Goal: Information Seeking & Learning: Check status

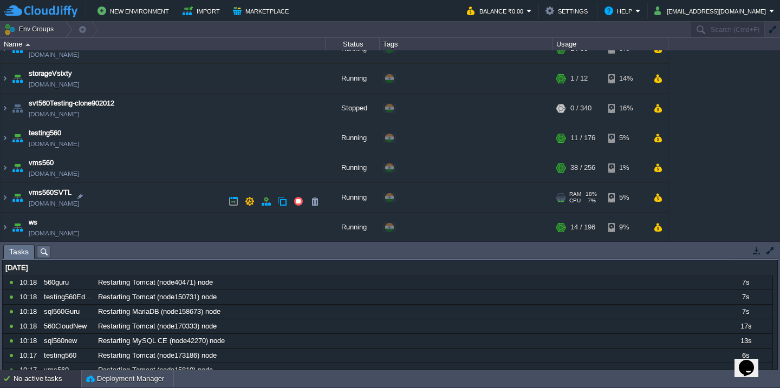
scroll to position [613, 0]
click at [137, 162] on td "vms560 [DOMAIN_NAME]" at bounding box center [163, 167] width 325 height 30
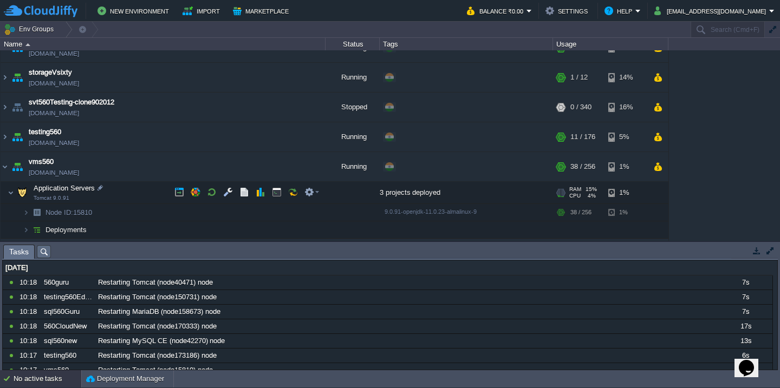
scroll to position [667, 0]
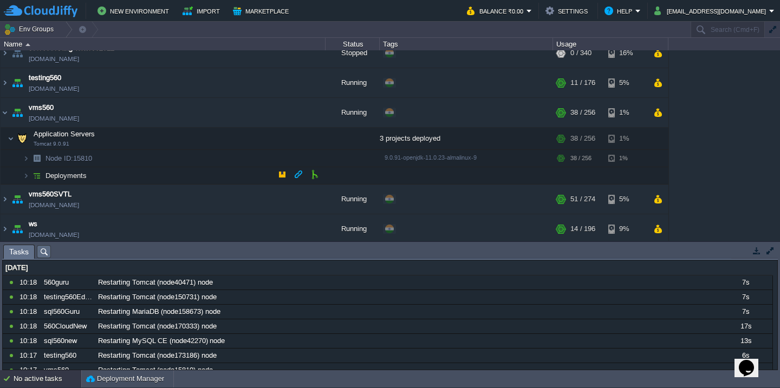
click at [130, 179] on td "Deployments" at bounding box center [163, 175] width 325 height 17
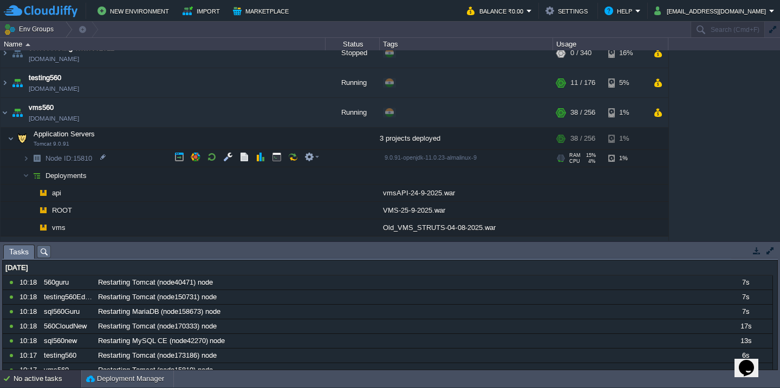
click at [124, 158] on td "Node ID: 15810" at bounding box center [163, 158] width 325 height 17
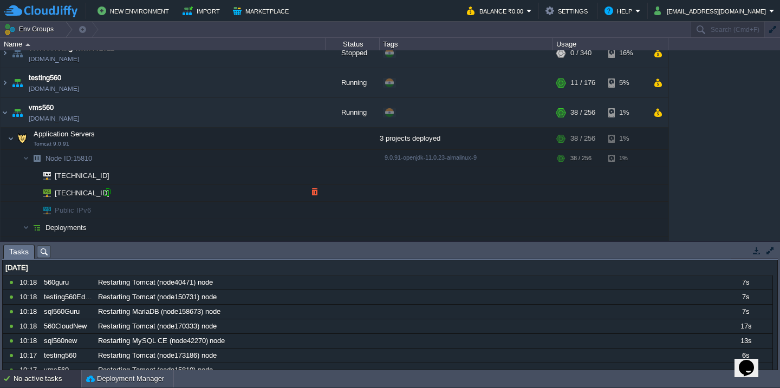
click at [108, 188] on div at bounding box center [107, 192] width 10 height 10
click at [106, 190] on div at bounding box center [107, 192] width 10 height 10
click at [111, 379] on button "Deployment Manager" at bounding box center [125, 379] width 78 height 11
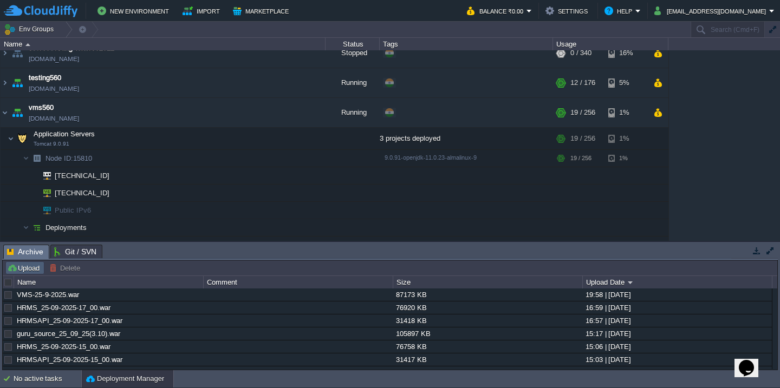
click at [15, 269] on button "Upload" at bounding box center [25, 268] width 36 height 10
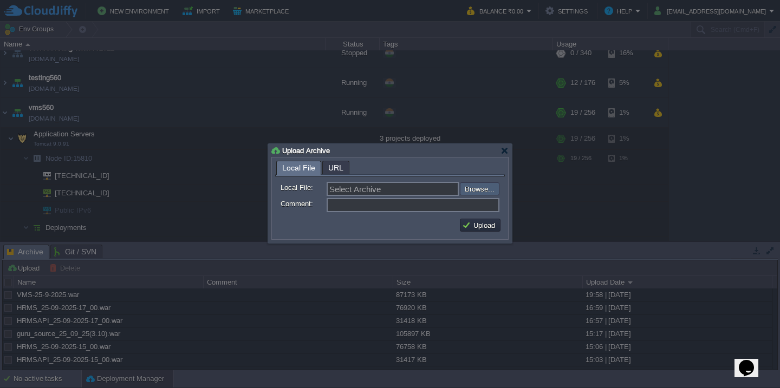
click at [482, 190] on input "file" at bounding box center [430, 188] width 137 height 13
type input "C:\fakepath\SVT-26-9-2025.war"
type input "SVT-26-9-2025.war"
click at [485, 223] on button "Upload" at bounding box center [480, 225] width 36 height 10
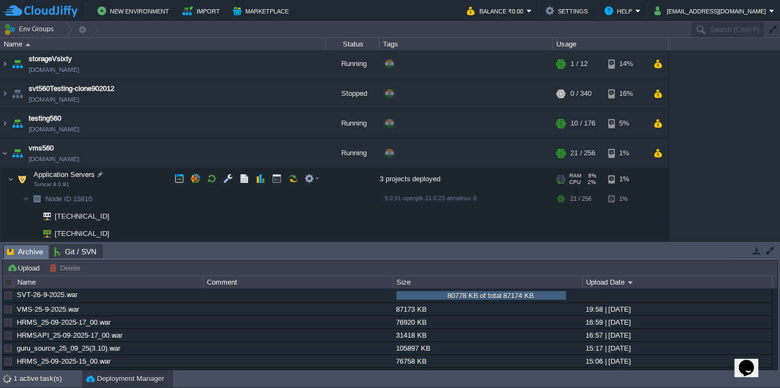
scroll to position [771, 0]
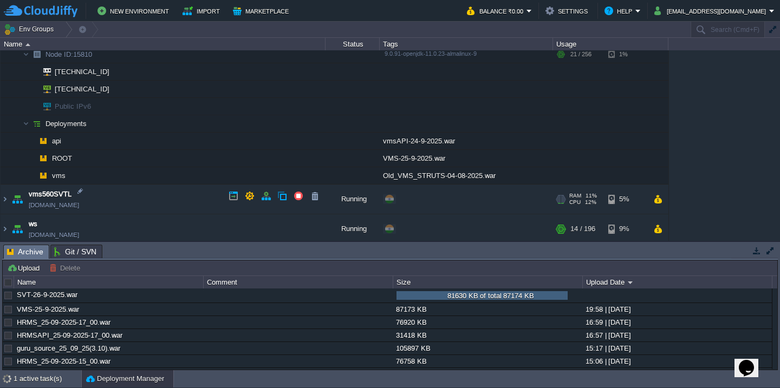
click at [139, 203] on td "vms560SVTL vms560svtl.cloudjiffy.net" at bounding box center [163, 200] width 325 height 30
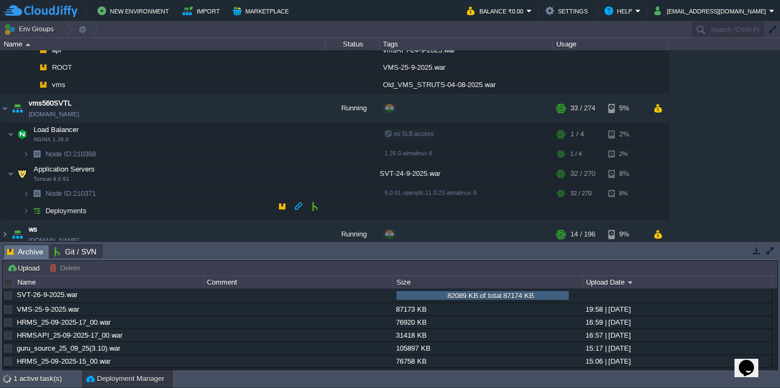
scroll to position [865, 0]
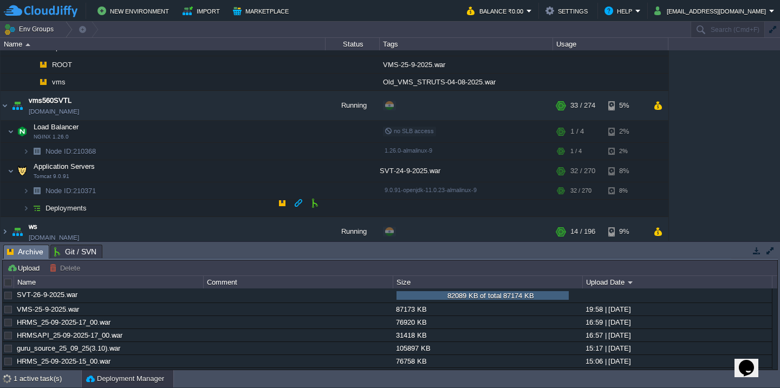
click at [153, 206] on td "Deployments" at bounding box center [163, 208] width 325 height 17
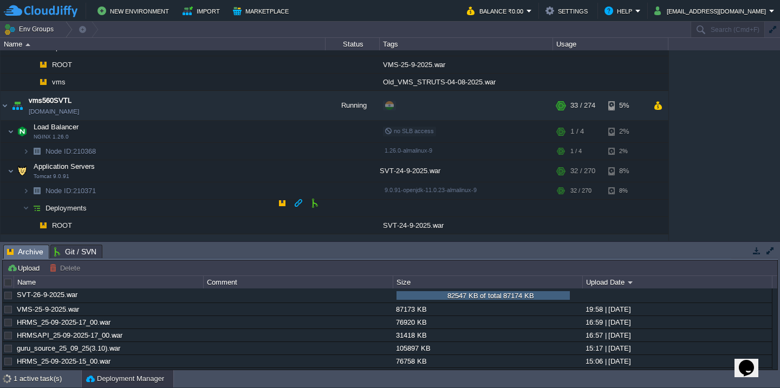
scroll to position [883, 0]
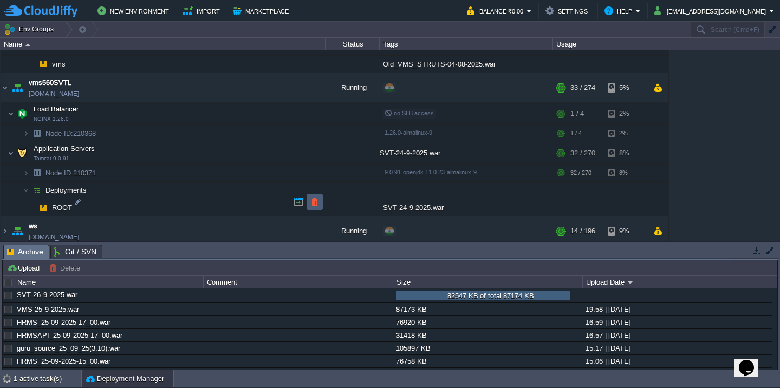
click at [317, 204] on button "button" at bounding box center [315, 202] width 10 height 10
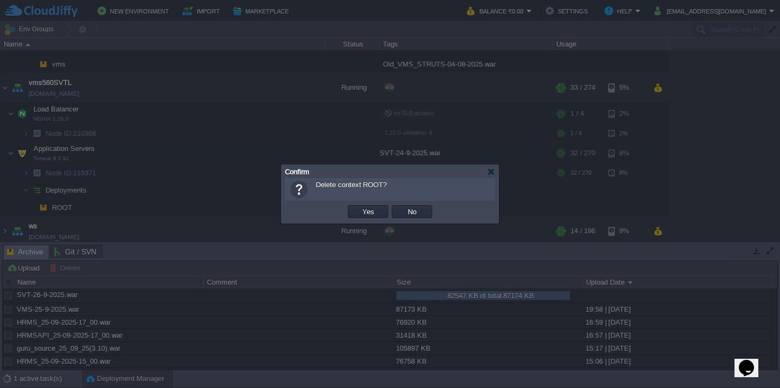
click at [359, 207] on button "Yes" at bounding box center [368, 212] width 18 height 10
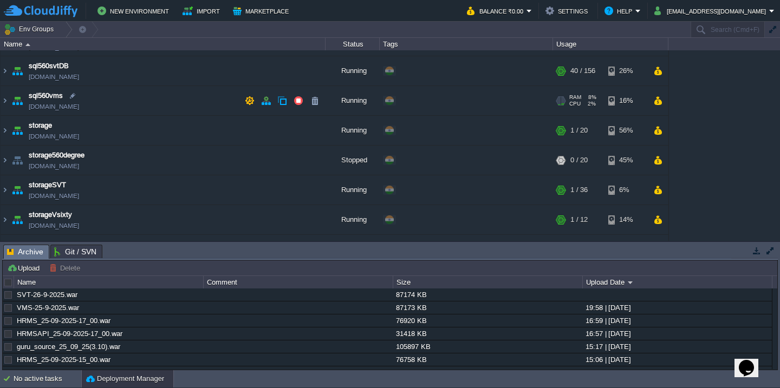
scroll to position [461, 0]
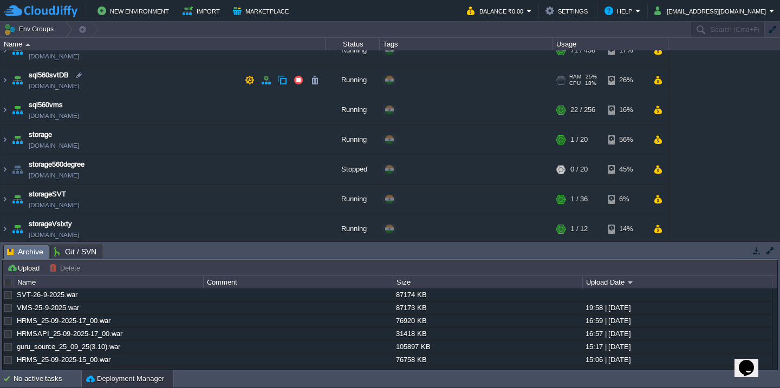
click at [177, 87] on td "sql560svtDB sql560svtdb.cloudjiffy.net" at bounding box center [163, 81] width 325 height 30
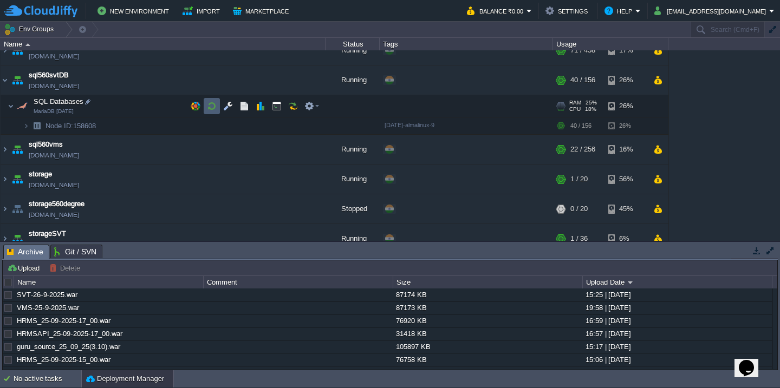
click at [204, 107] on td at bounding box center [212, 106] width 16 height 16
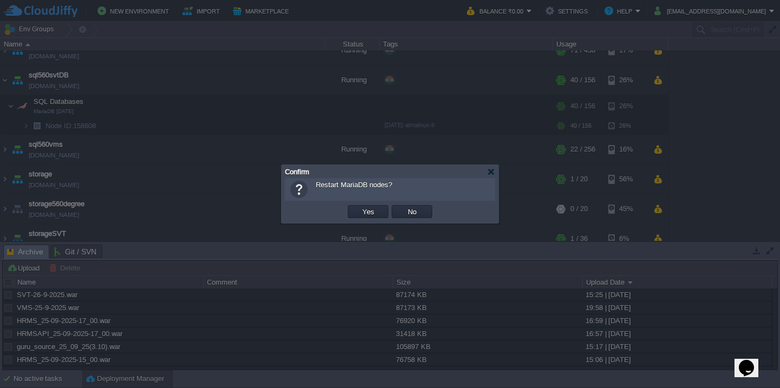
click at [359, 207] on button "Yes" at bounding box center [368, 212] width 18 height 10
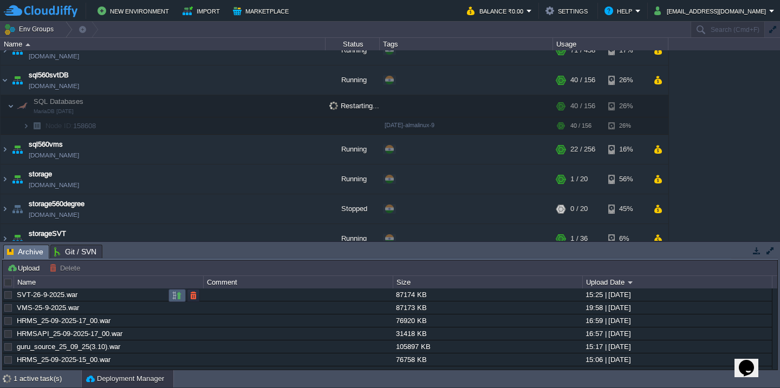
click at [174, 297] on button "button" at bounding box center [177, 296] width 10 height 10
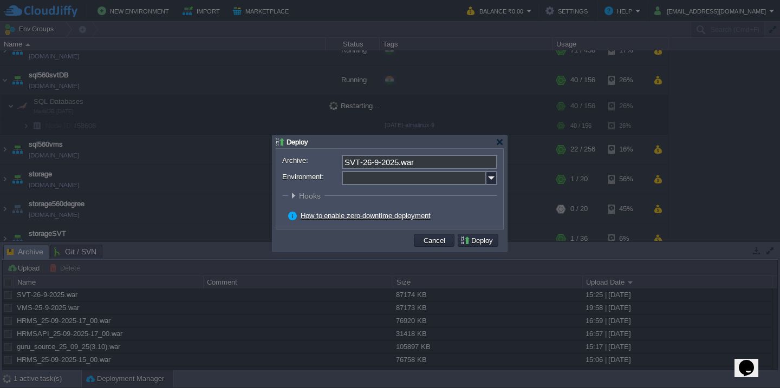
click at [377, 180] on input "Environment:" at bounding box center [414, 178] width 145 height 14
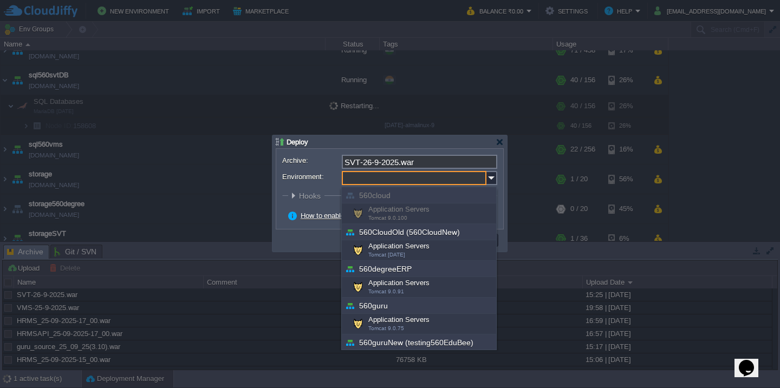
scroll to position [390, 0]
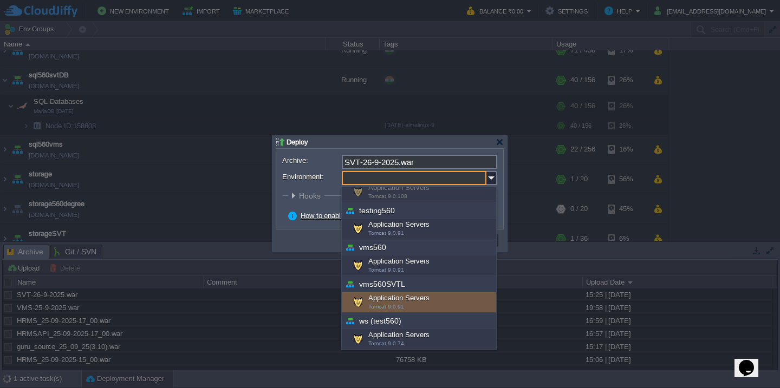
click at [405, 309] on div "Application Servers Tomcat 9.0.91" at bounding box center [419, 302] width 154 height 21
type input "Application Servers (vms560SVTL)"
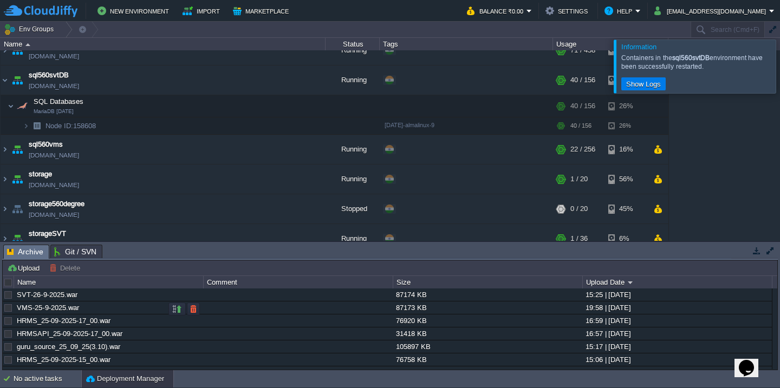
scroll to position [893, 0]
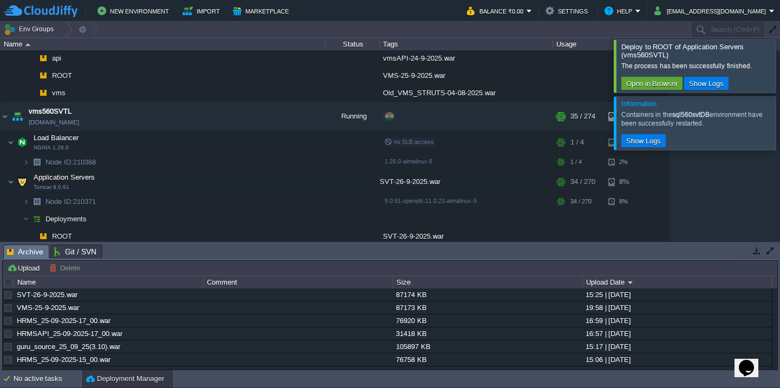
click at [779, 68] on div at bounding box center [793, 66] width 0 height 53
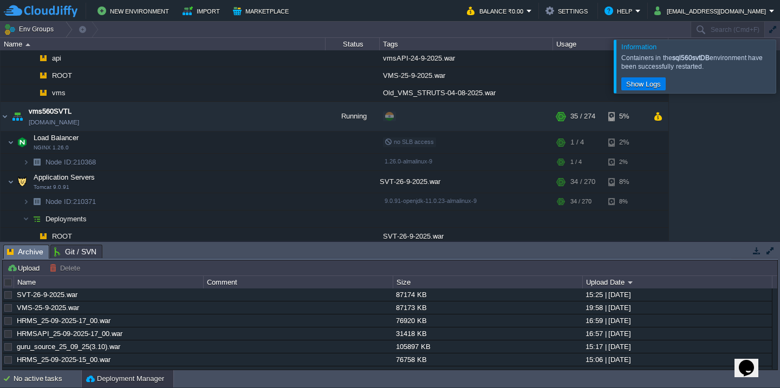
click at [779, 68] on div at bounding box center [793, 66] width 0 height 53
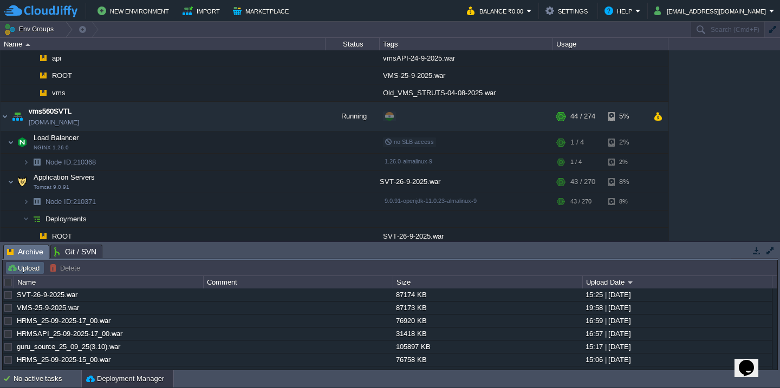
click at [38, 266] on button "Upload" at bounding box center [25, 268] width 36 height 10
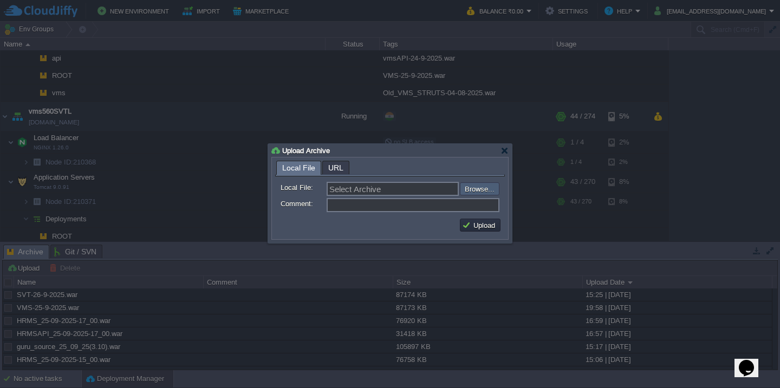
click at [492, 190] on input "file" at bounding box center [430, 188] width 137 height 13
type input "C:\fakepath\hitechCurrent_26-09-2025.war"
type input "hitechCurrent_[DATE].war"
click at [475, 227] on button "Upload" at bounding box center [480, 225] width 36 height 10
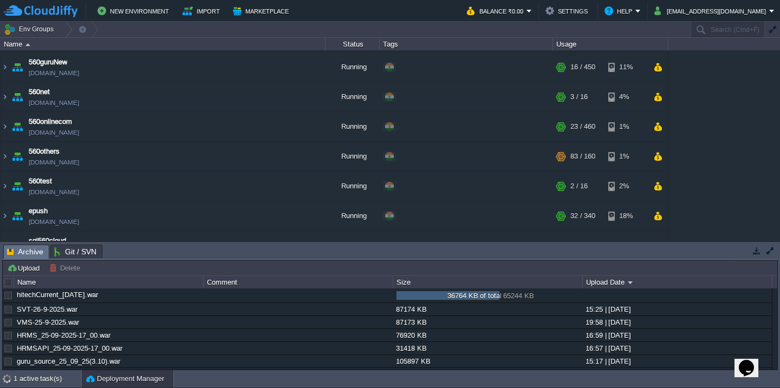
scroll to position [0, 0]
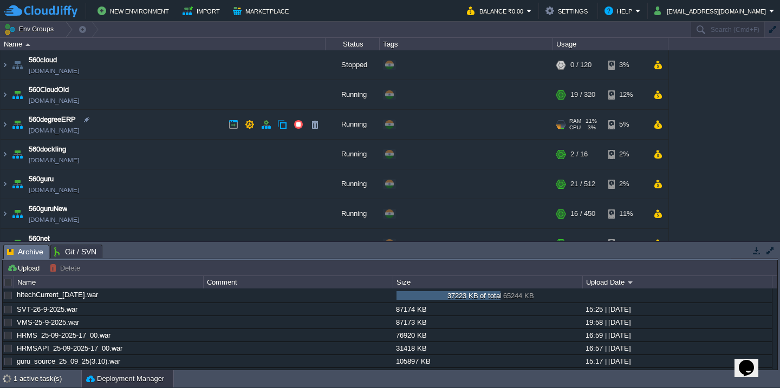
click at [180, 136] on td "560degreeERP 560degreeerp.cloudjiffy.net" at bounding box center [163, 125] width 325 height 30
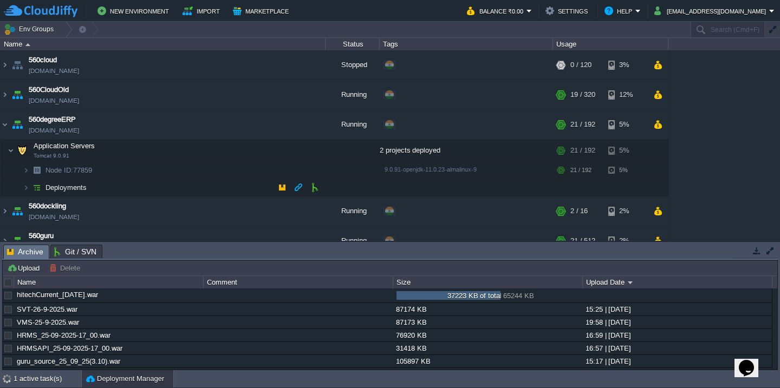
click at [162, 185] on td "Deployments" at bounding box center [163, 187] width 325 height 17
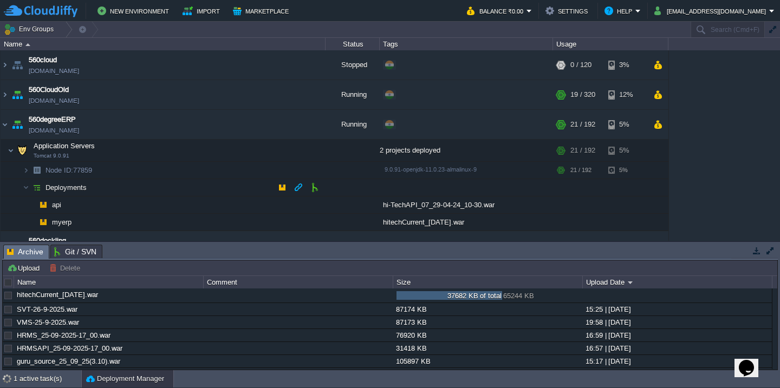
scroll to position [22, 0]
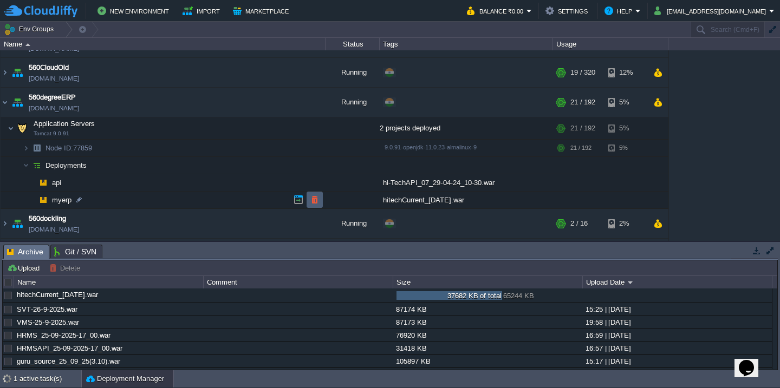
click at [314, 199] on button "button" at bounding box center [315, 200] width 10 height 10
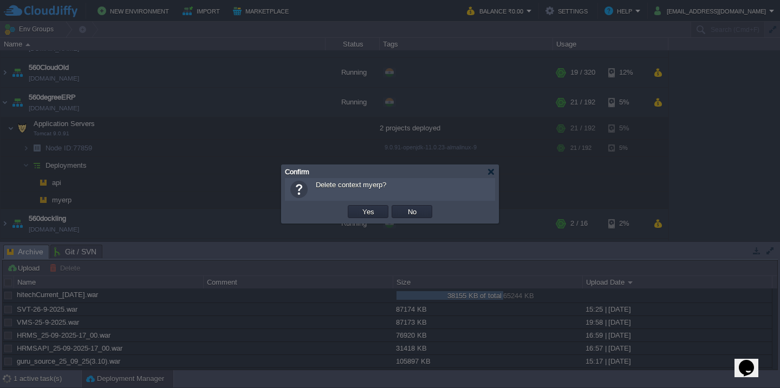
click at [359, 207] on button "Yes" at bounding box center [368, 212] width 18 height 10
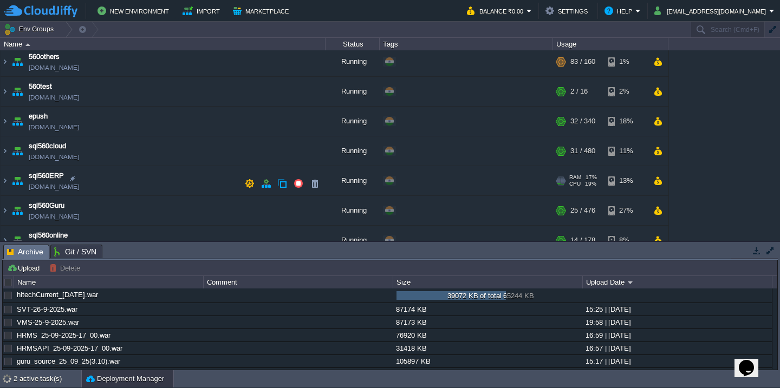
scroll to position [331, 0]
click at [193, 193] on td "sql560ERP sql560erp.cloudjiffy.net" at bounding box center [163, 183] width 325 height 30
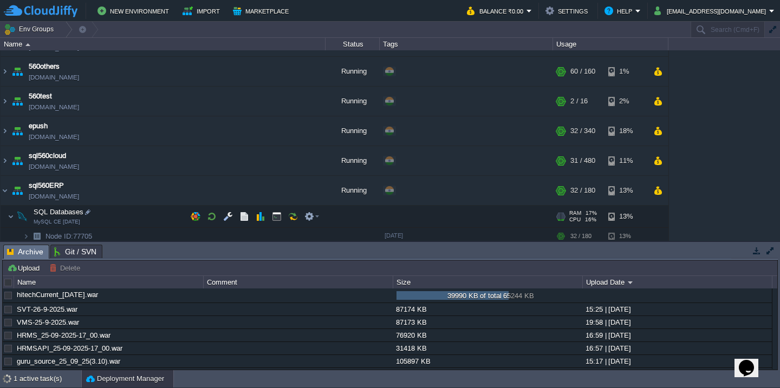
scroll to position [336, 0]
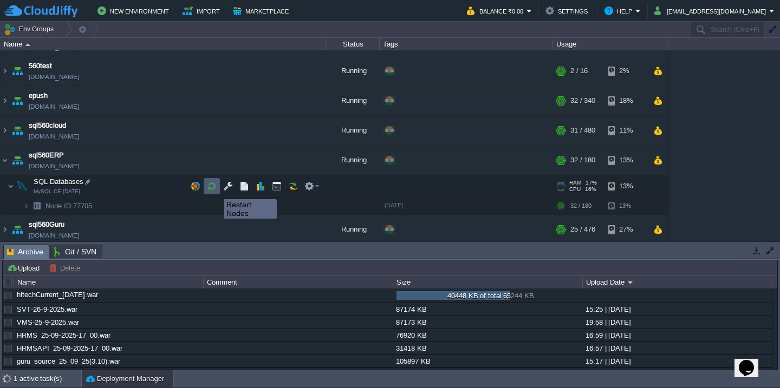
click at [208, 191] on button "button" at bounding box center [212, 186] width 10 height 10
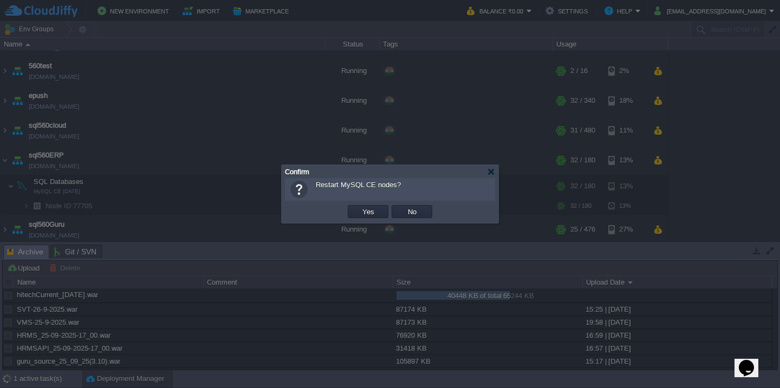
click at [359, 207] on button "Yes" at bounding box center [368, 212] width 18 height 10
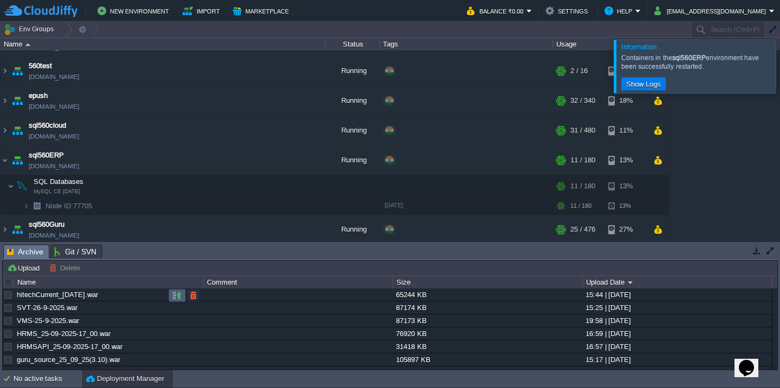
click at [175, 294] on button "button" at bounding box center [177, 296] width 10 height 10
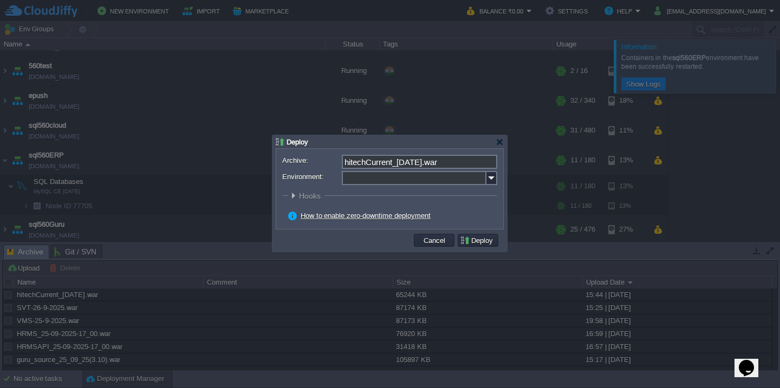
click at [417, 179] on input "Environment:" at bounding box center [414, 178] width 145 height 14
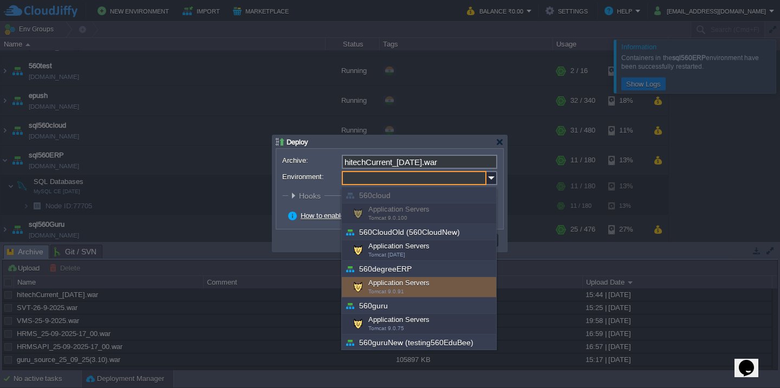
click at [411, 286] on div "Application Servers Tomcat 9.0.91" at bounding box center [419, 287] width 154 height 21
type input "Application Servers (560degreeERP)"
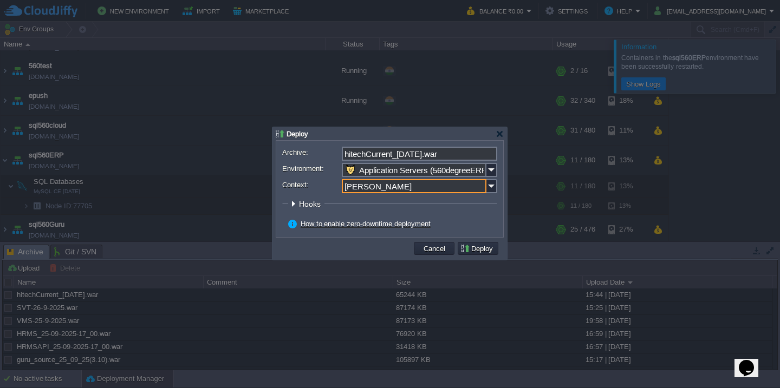
type input "myerp"
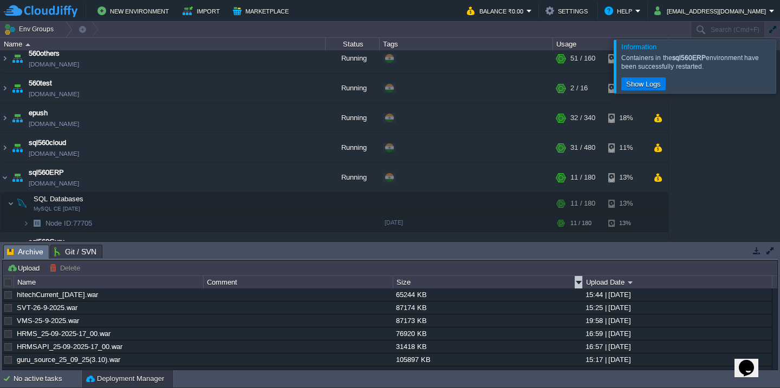
scroll to position [92, 0]
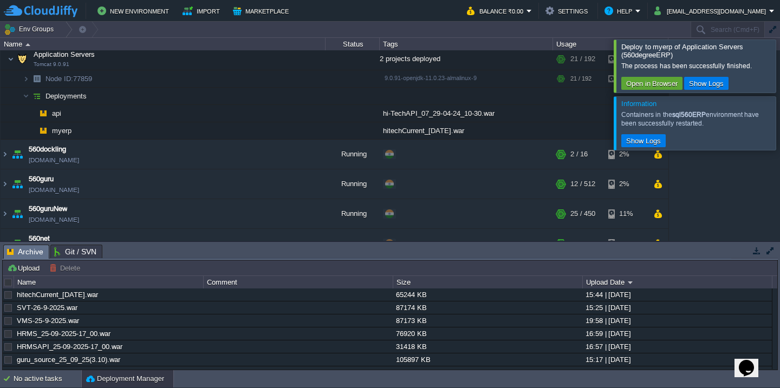
click at [779, 67] on div at bounding box center [793, 66] width 0 height 53
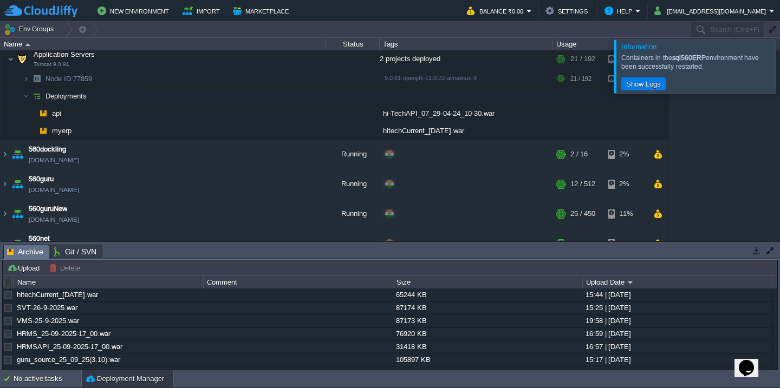
click at [779, 67] on div at bounding box center [793, 66] width 0 height 53
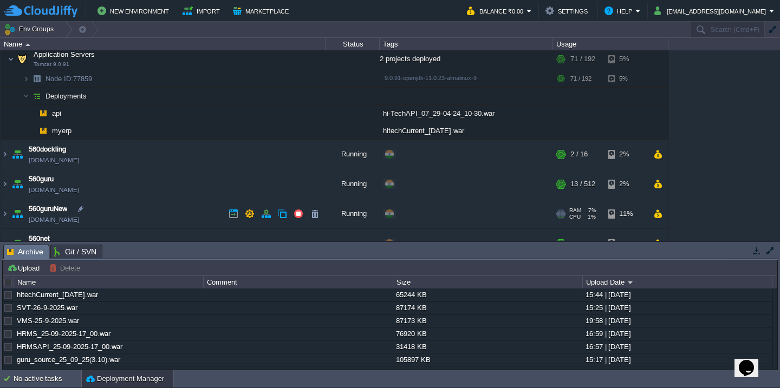
click at [151, 212] on td "560guruNew testing560edubee.cloudjiffy.net" at bounding box center [163, 214] width 325 height 30
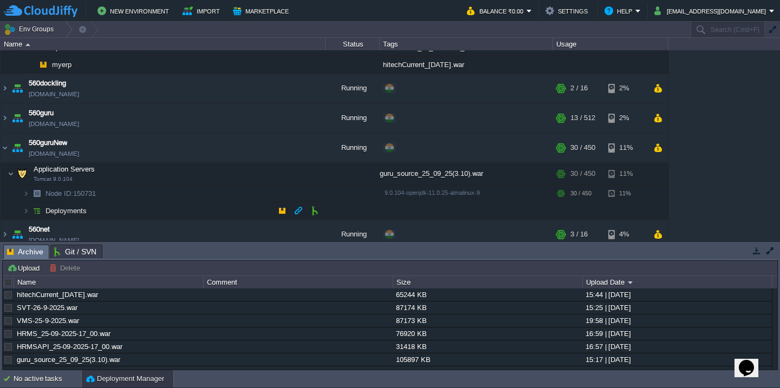
scroll to position [161, 0]
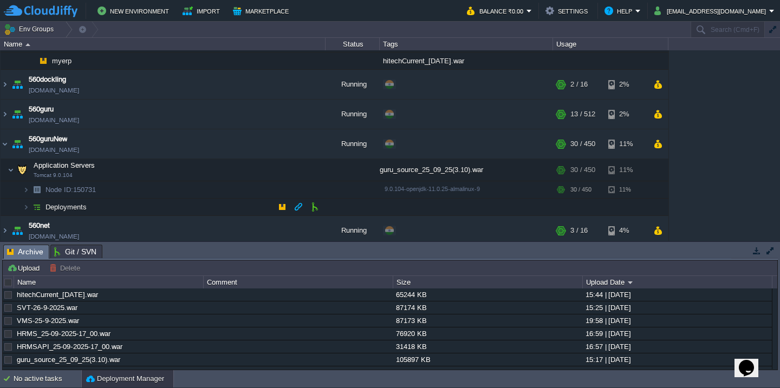
click at [151, 212] on td "Deployments" at bounding box center [163, 207] width 325 height 17
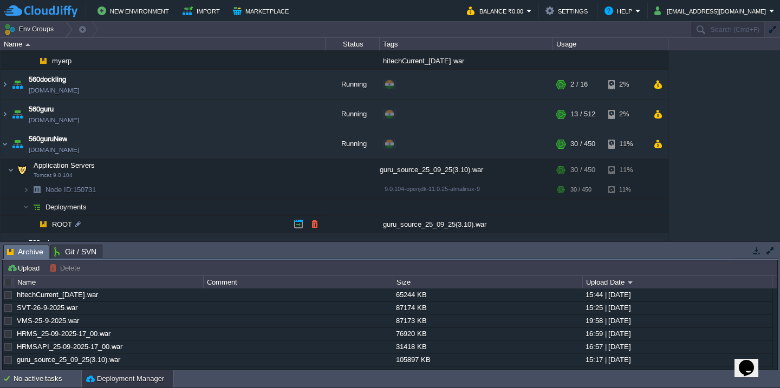
scroll to position [179, 0]
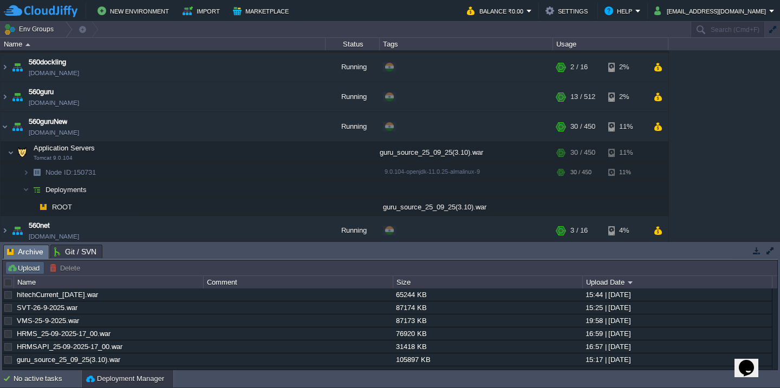
click at [35, 269] on button "Upload" at bounding box center [25, 268] width 36 height 10
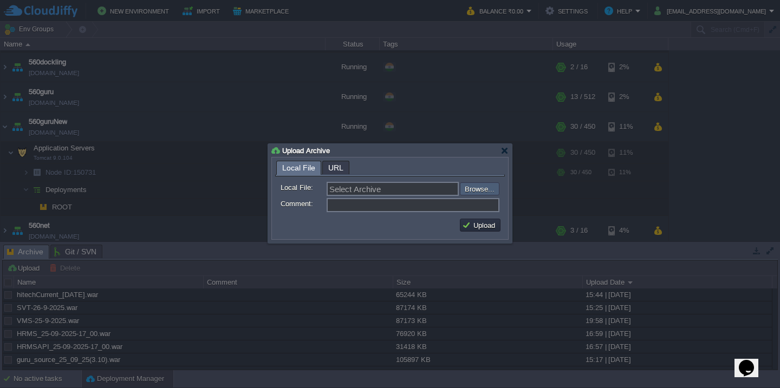
click at [487, 192] on input "file" at bounding box center [430, 188] width 137 height 13
type input "C:\fakepath\guru_source_26_09_25(11.20).war"
type input "guru_source_26_09_25(11.20).war"
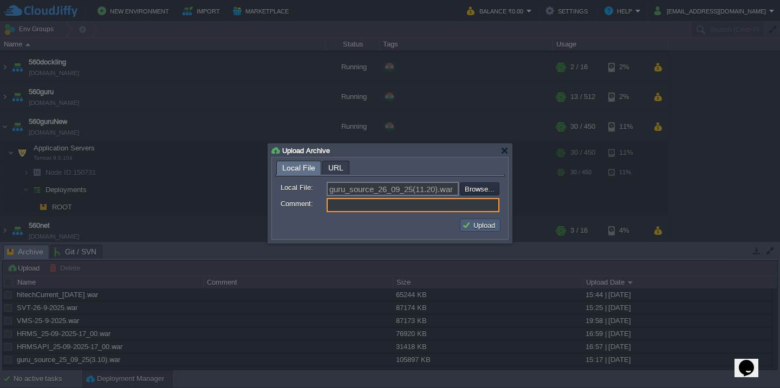
click at [474, 221] on button "Upload" at bounding box center [480, 225] width 36 height 10
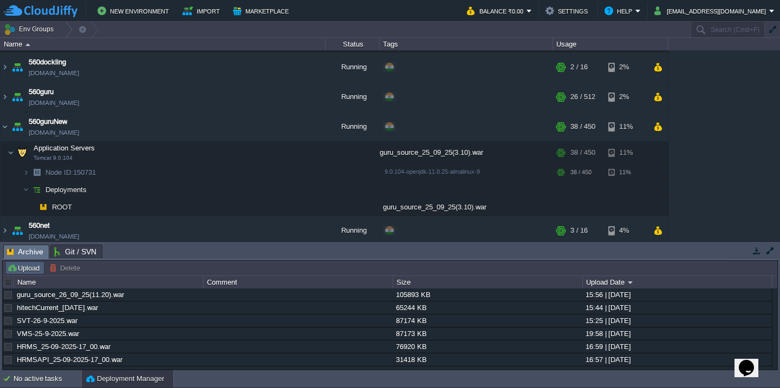
click at [31, 271] on button "Upload" at bounding box center [25, 268] width 36 height 10
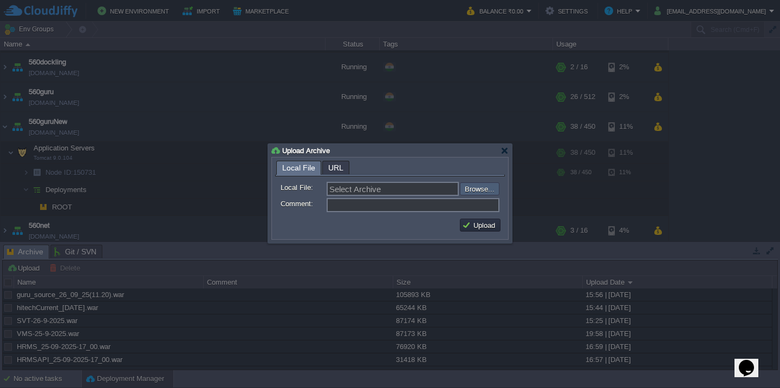
click at [490, 191] on input "file" at bounding box center [430, 188] width 137 height 13
type input "C:\fakepath\guru_source_26_09_25(4.00).war"
type input "guru_source_26_09_25(4.00).war"
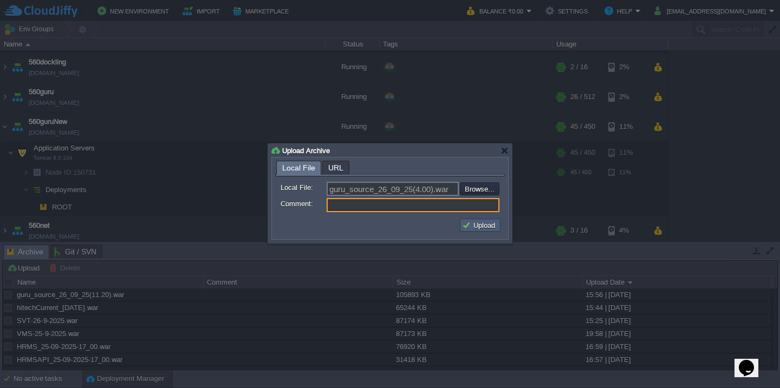
click at [479, 221] on button "Upload" at bounding box center [480, 225] width 36 height 10
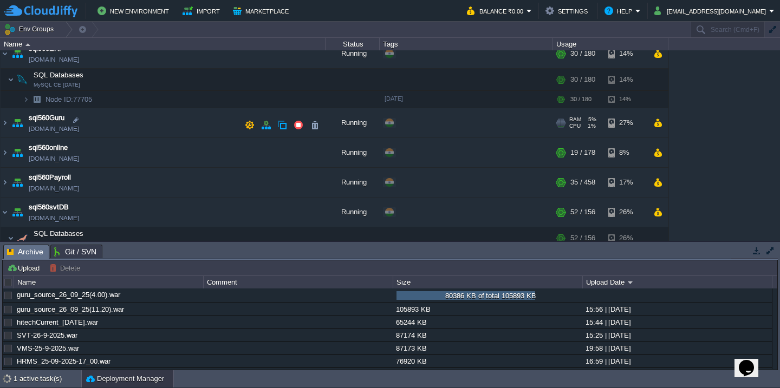
scroll to position [516, 0]
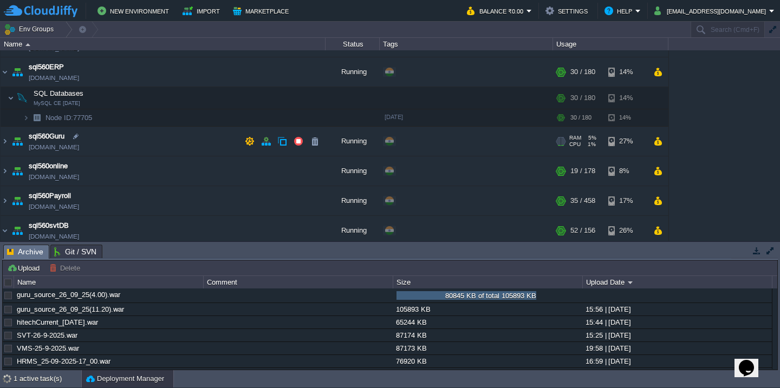
click at [145, 148] on td "sql560Guru sql560guru.cloudjiffy.net" at bounding box center [163, 142] width 325 height 30
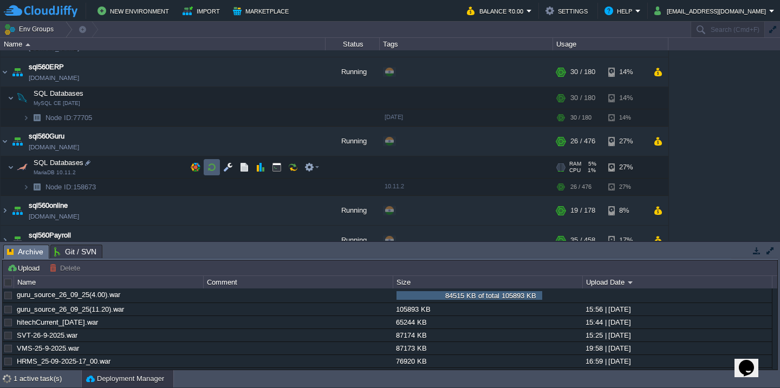
click at [207, 171] on button "button" at bounding box center [212, 167] width 10 height 10
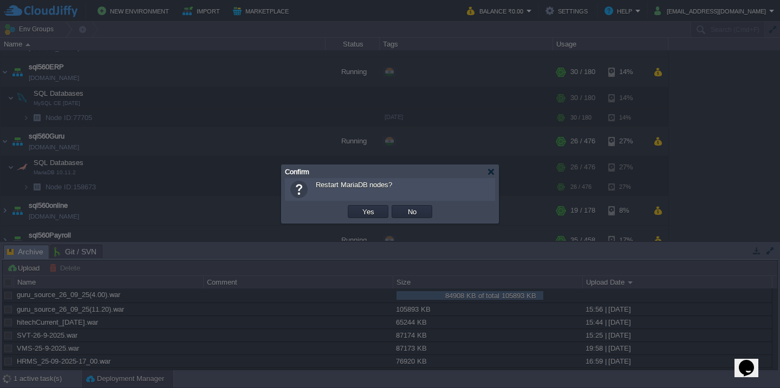
click at [359, 207] on button "Yes" at bounding box center [368, 212] width 18 height 10
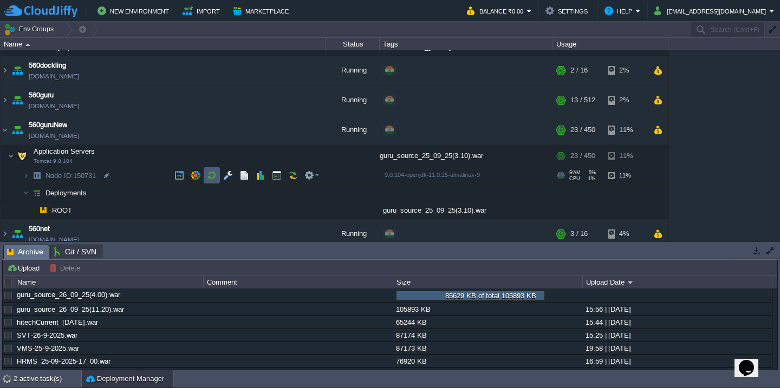
scroll to position [175, 0]
click at [310, 210] on button "button" at bounding box center [315, 211] width 10 height 10
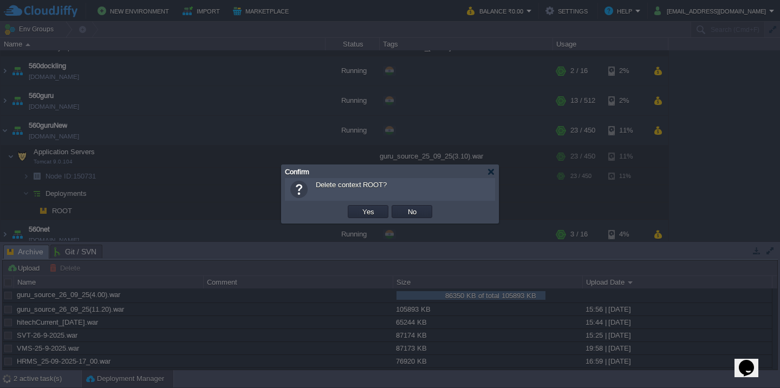
click at [359, 207] on button "Yes" at bounding box center [368, 212] width 18 height 10
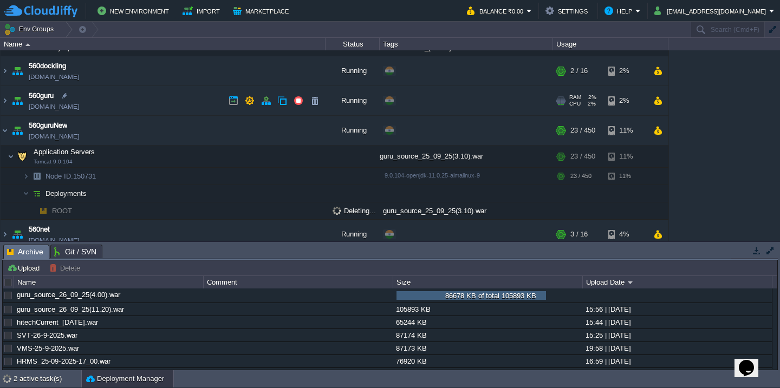
scroll to position [442, 0]
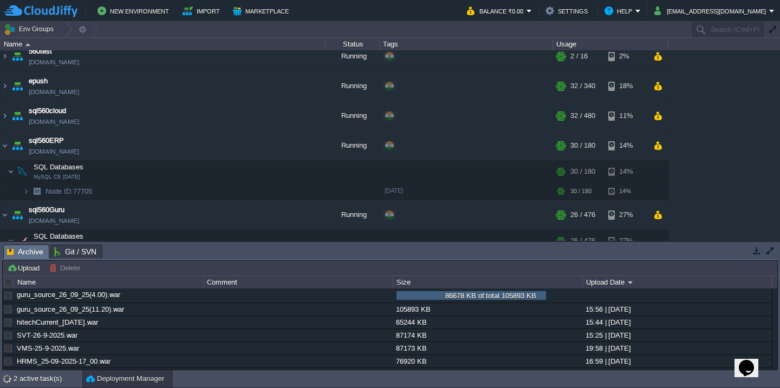
click at [158, 107] on td "sql560cloud sql560new.cloudjiffy.net" at bounding box center [163, 116] width 325 height 30
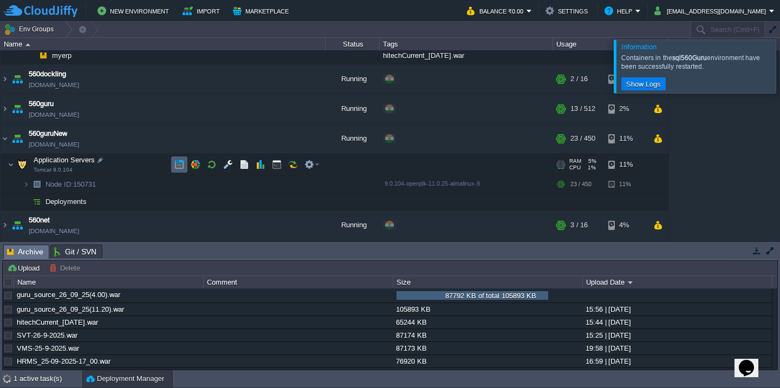
scroll to position [162, 0]
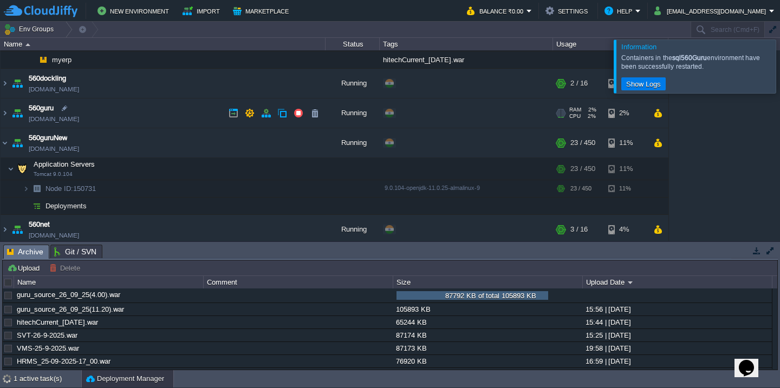
click at [158, 123] on td "560guru 560guru.cloudjiffy.net" at bounding box center [163, 114] width 325 height 30
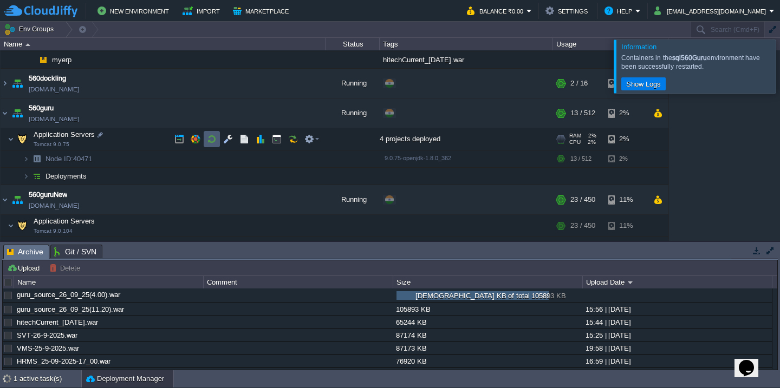
click at [214, 145] on td at bounding box center [212, 139] width 16 height 16
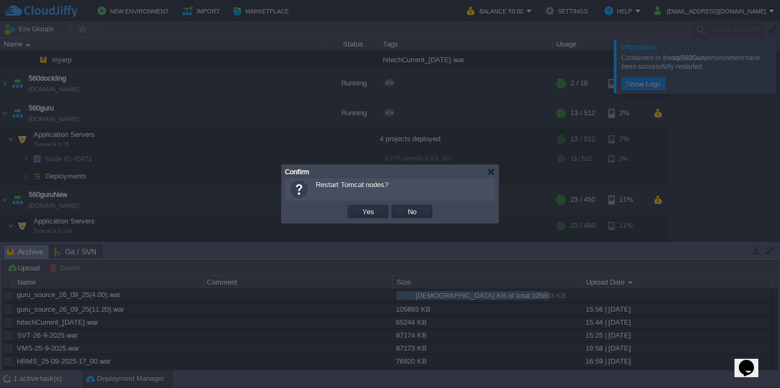
click at [359, 207] on button "Yes" at bounding box center [368, 212] width 18 height 10
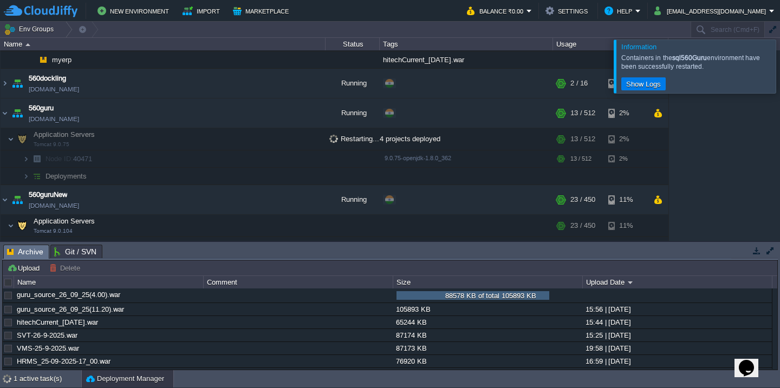
click at [779, 71] on div at bounding box center [793, 66] width 0 height 53
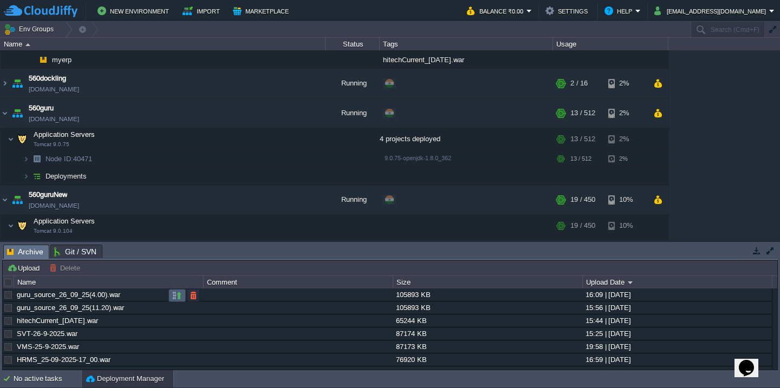
click at [178, 296] on button "button" at bounding box center [177, 296] width 10 height 10
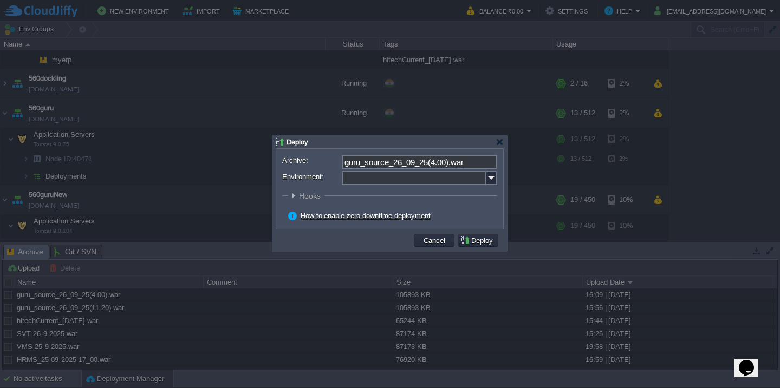
click at [408, 178] on input "Environment:" at bounding box center [414, 178] width 145 height 14
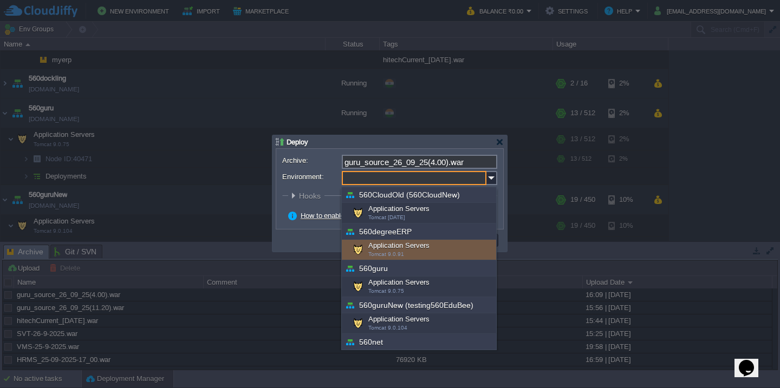
scroll to position [39, 0]
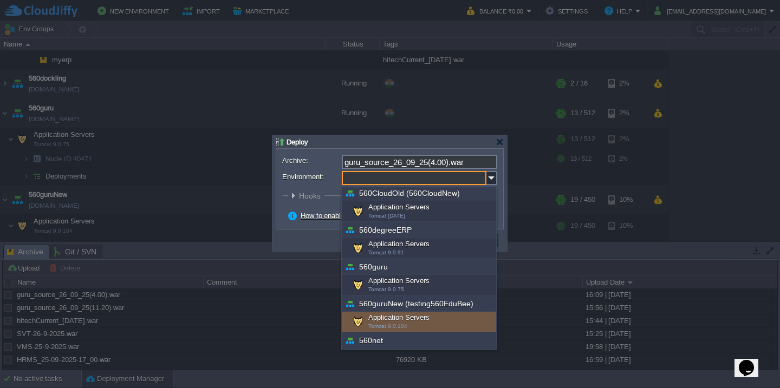
click at [401, 321] on div "Application Servers Tomcat 9.0.104" at bounding box center [419, 322] width 154 height 21
type input "Application Servers (560guruNew (testing560EduBee))"
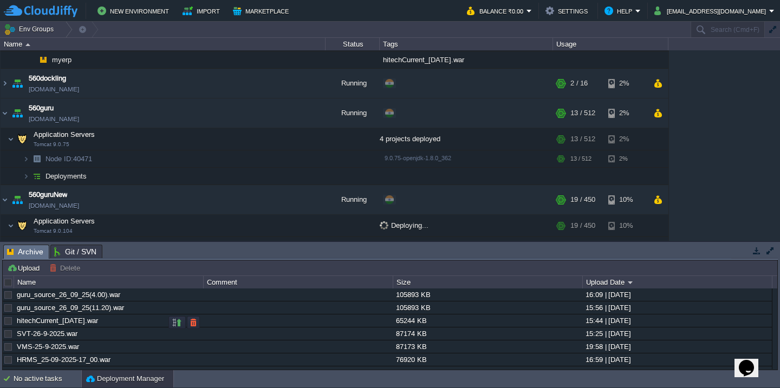
scroll to position [206, 0]
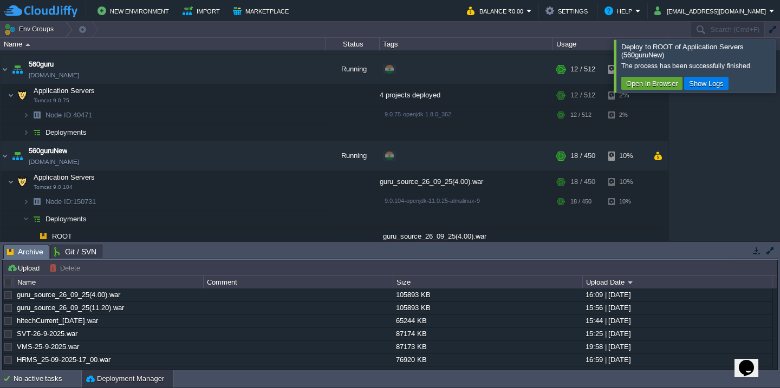
click at [779, 66] on div at bounding box center [793, 66] width 0 height 53
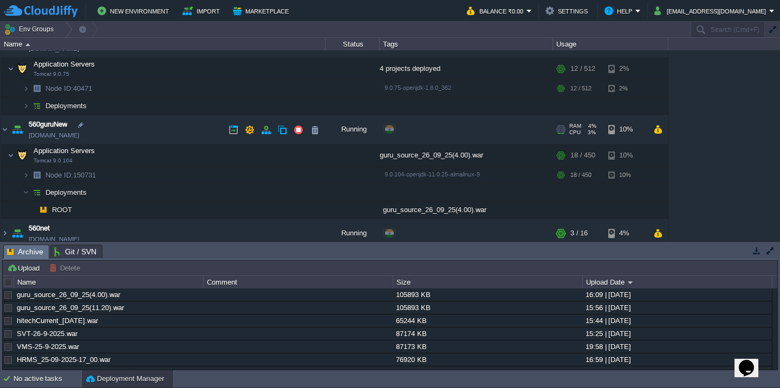
scroll to position [242, 0]
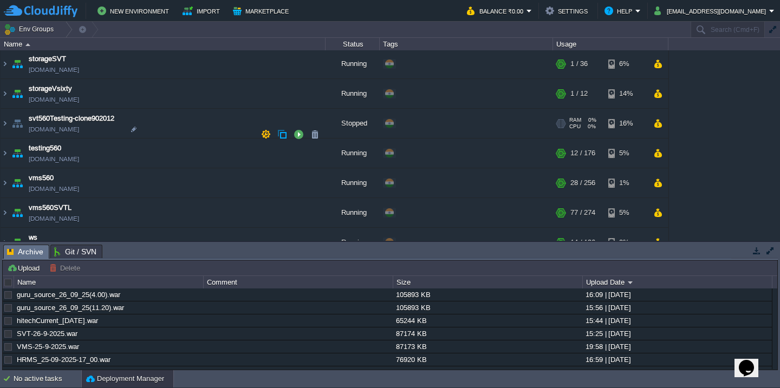
scroll to position [613, 0]
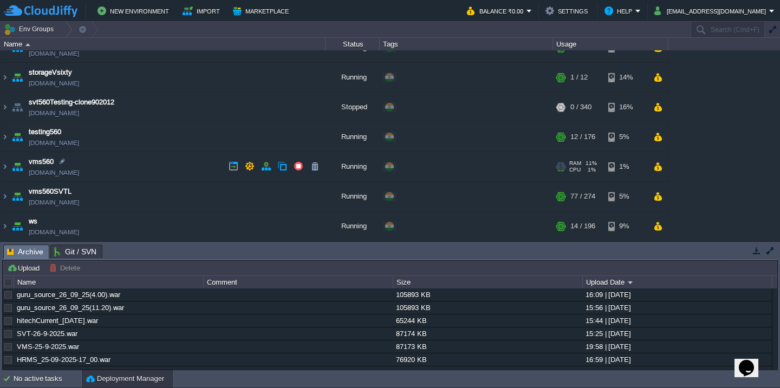
click at [159, 172] on td "vms560 [DOMAIN_NAME]" at bounding box center [163, 167] width 325 height 30
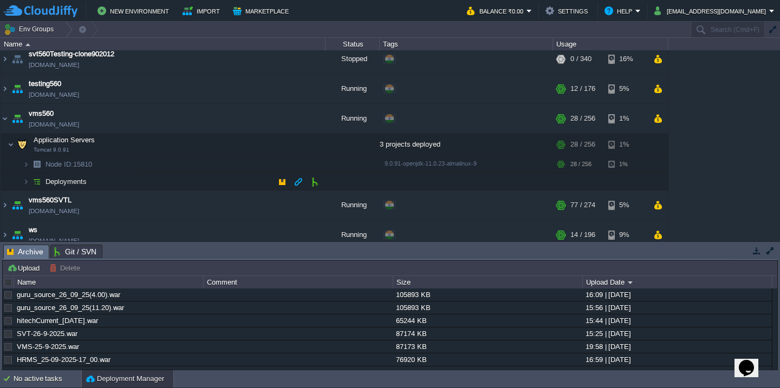
scroll to position [662, 0]
click at [243, 143] on button "button" at bounding box center [244, 143] width 10 height 10
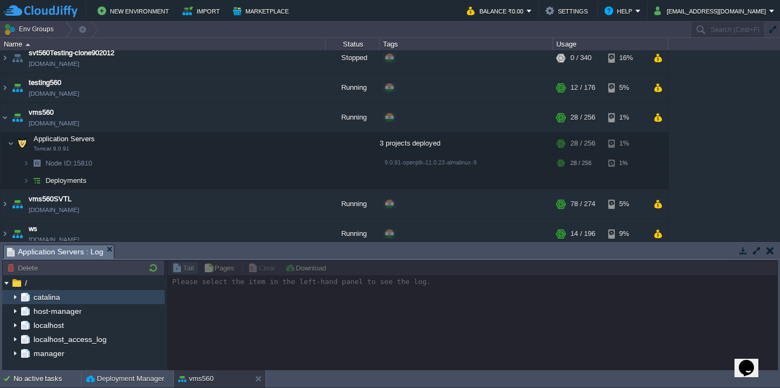
click at [12, 296] on img at bounding box center [15, 297] width 9 height 14
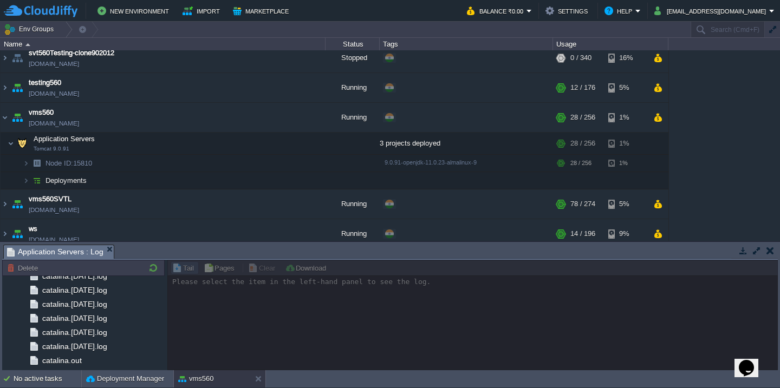
scroll to position [1286, 0]
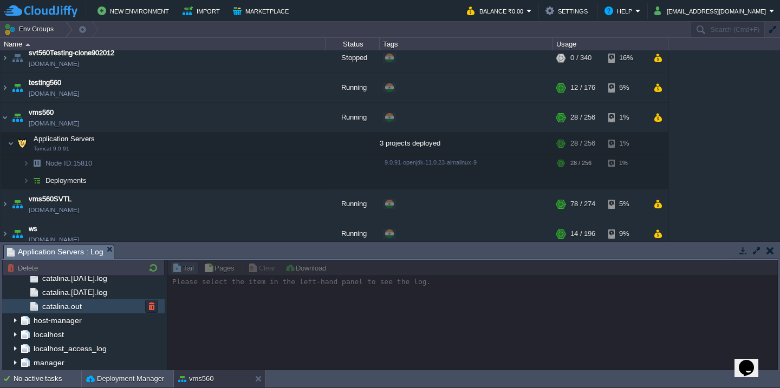
click at [83, 301] on div "catalina.out" at bounding box center [83, 306] width 162 height 14
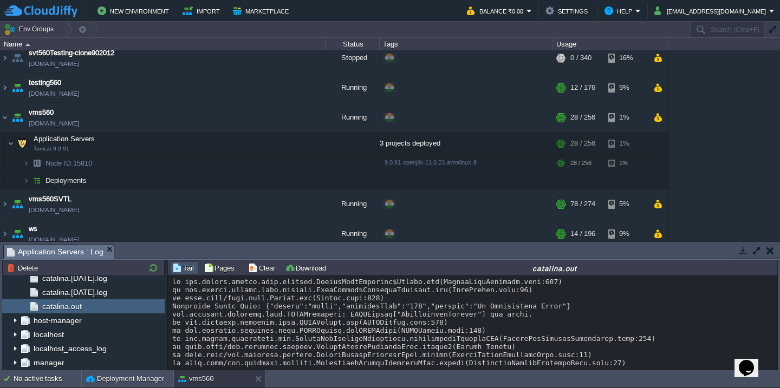
scroll to position [9036, 0]
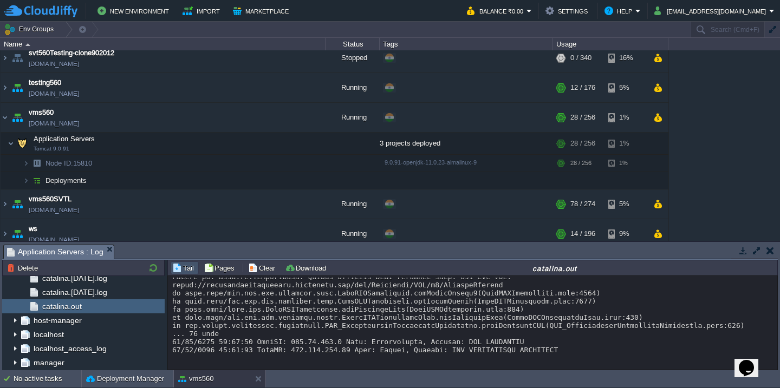
click at [757, 252] on button "button" at bounding box center [757, 251] width 10 height 10
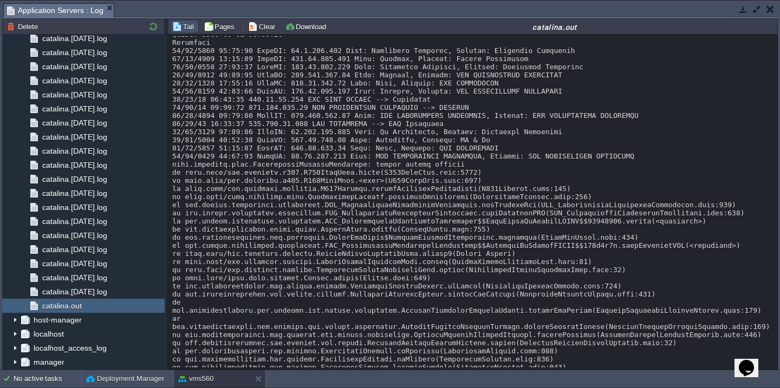
scroll to position [6275, 0]
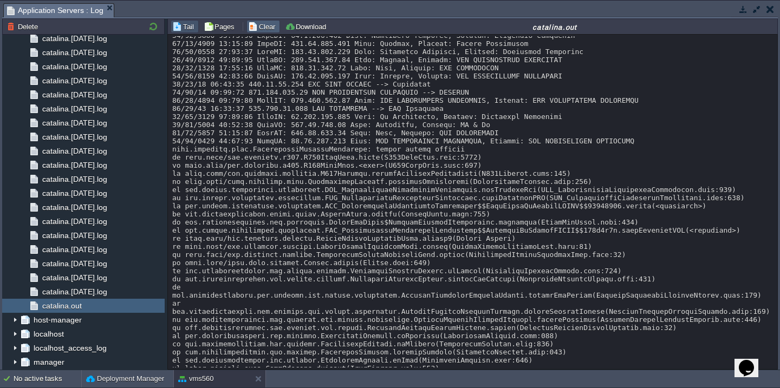
click at [264, 25] on button "Clear" at bounding box center [263, 27] width 30 height 10
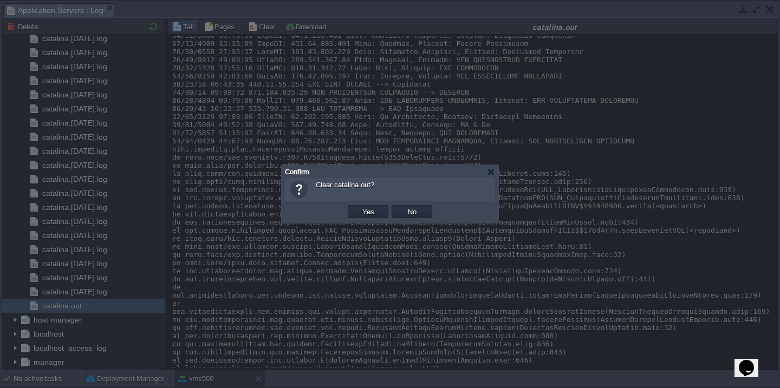
click at [359, 207] on button "Yes" at bounding box center [368, 212] width 18 height 10
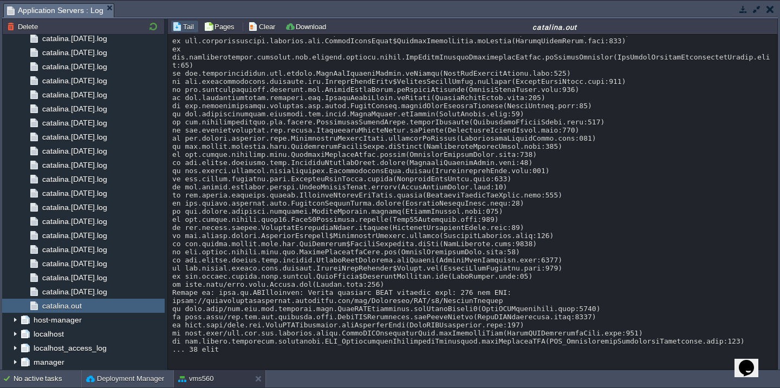
scroll to position [625, 0]
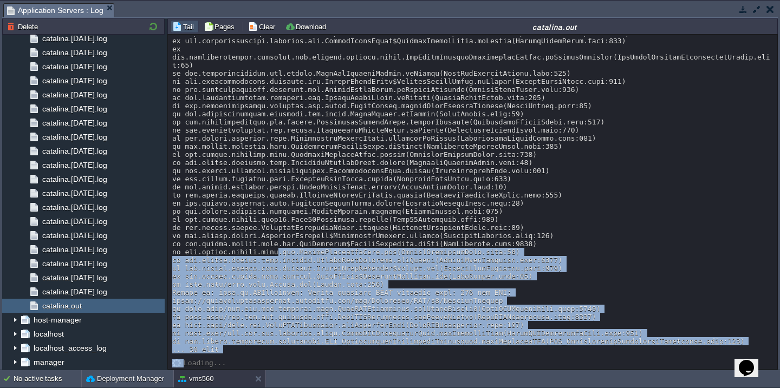
drag, startPoint x: 252, startPoint y: 359, endPoint x: 275, endPoint y: 253, distance: 108.0
click at [275, 253] on div "Loading..." at bounding box center [472, 202] width 609 height 335
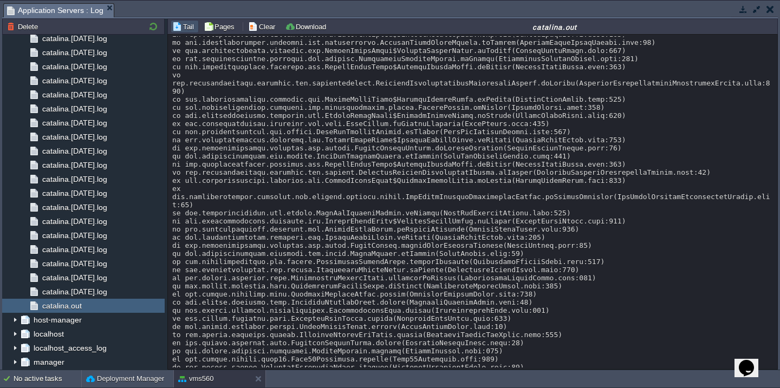
scroll to position [0, 0]
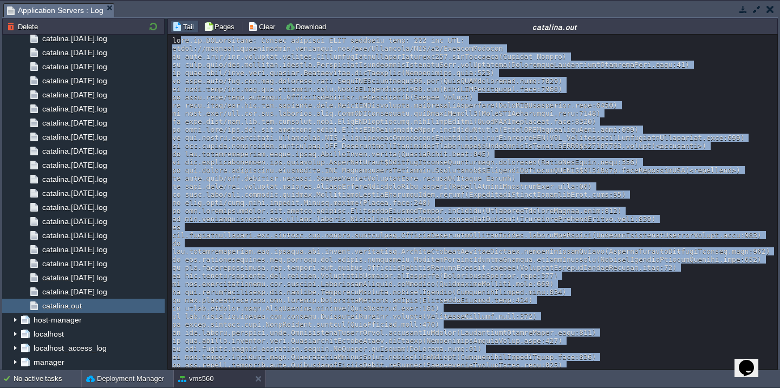
copy div "ava.io.IOException: Server returned HTTP response code: 400 for URL: [URL][DOMA…"
copy div "java.io.IOException: Server returned HTTP response code: 400 for URL: [URL][DOM…"
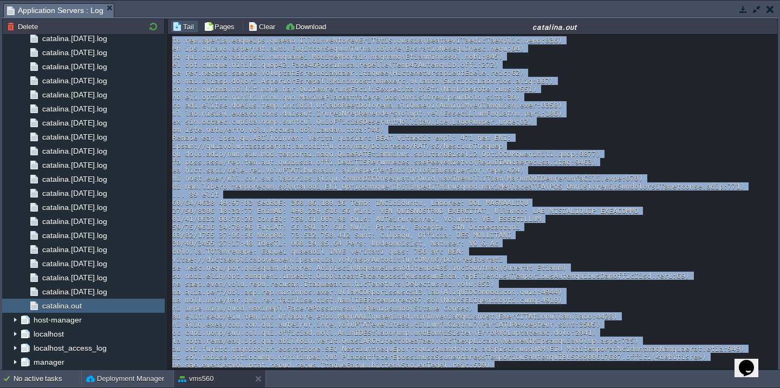
scroll to position [813, 0]
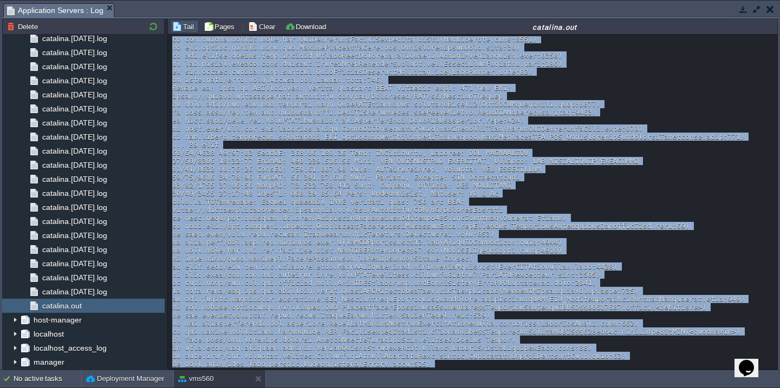
click at [455, 228] on div at bounding box center [472, 177] width 600 height 1909
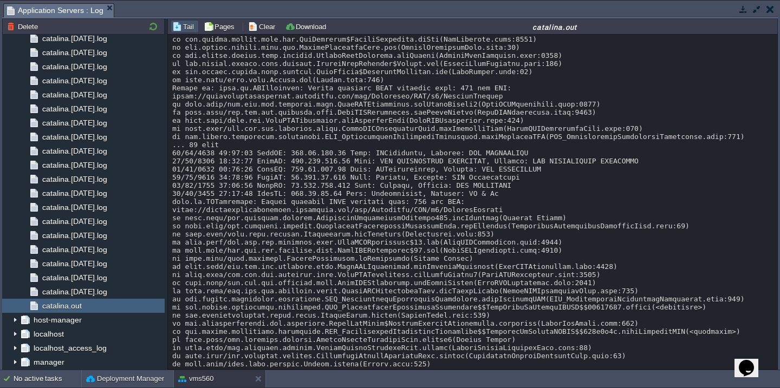
click at [455, 228] on div at bounding box center [472, 177] width 600 height 1909
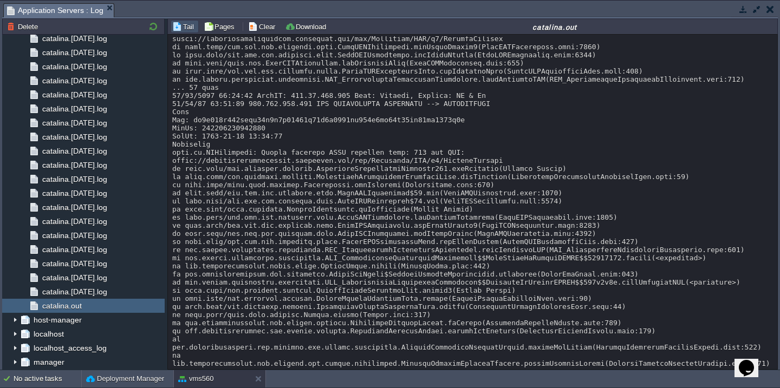
scroll to position [1844, 0]
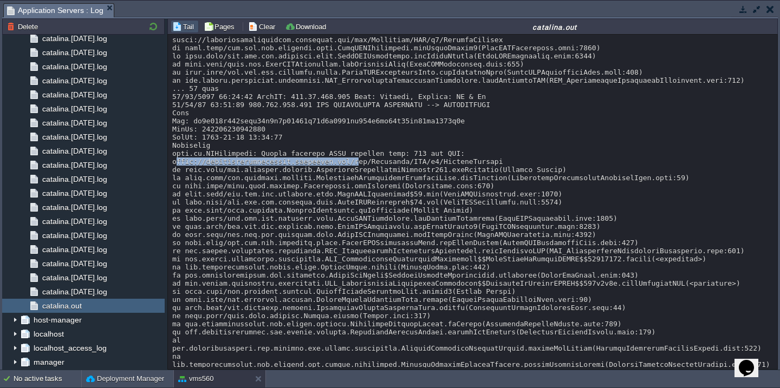
copy div "[URL][DOMAIN_NAME]"
drag, startPoint x: 354, startPoint y: 186, endPoint x: 173, endPoint y: 186, distance: 180.8
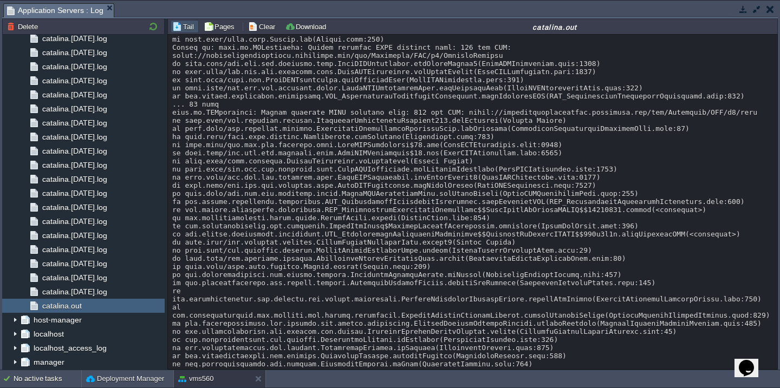
scroll to position [3735, 0]
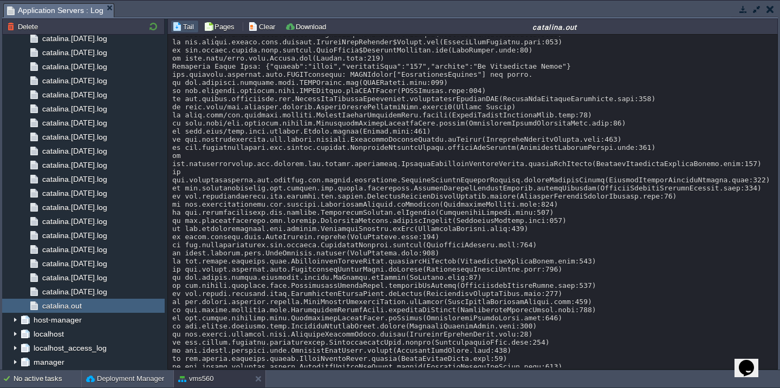
scroll to position [4956, 0]
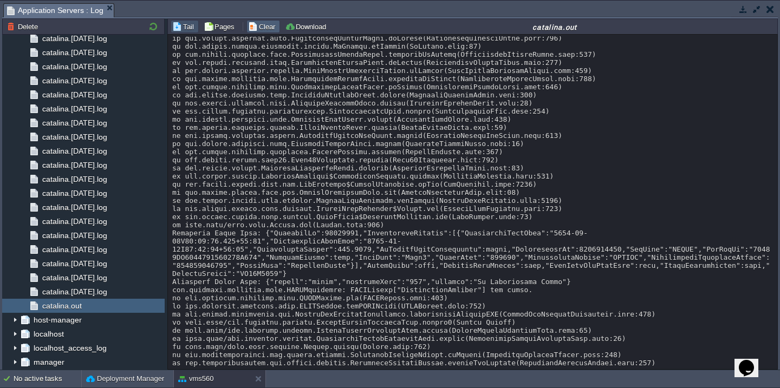
click at [254, 29] on button "Clear" at bounding box center [263, 27] width 30 height 10
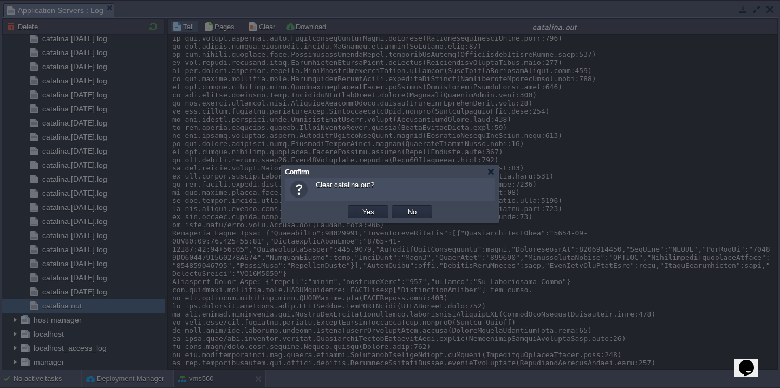
click at [359, 207] on button "Yes" at bounding box center [368, 212] width 18 height 10
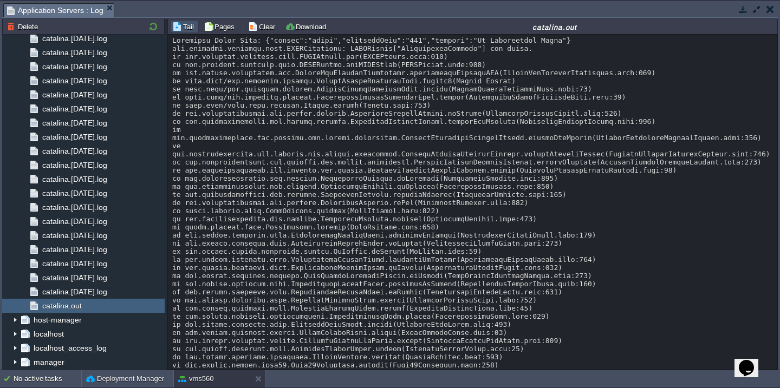
scroll to position [4605, 0]
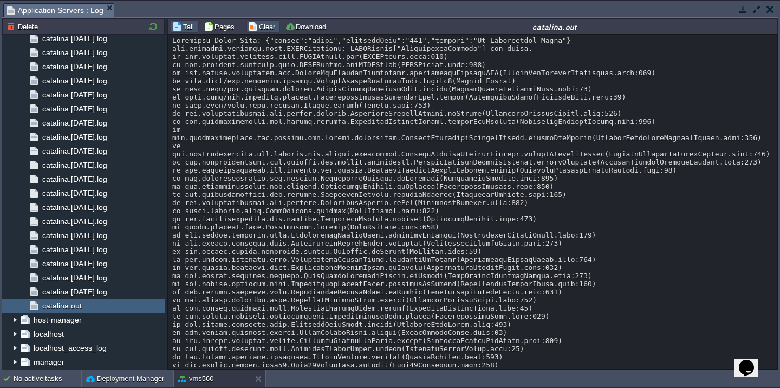
click at [262, 25] on button "Clear" at bounding box center [263, 27] width 30 height 10
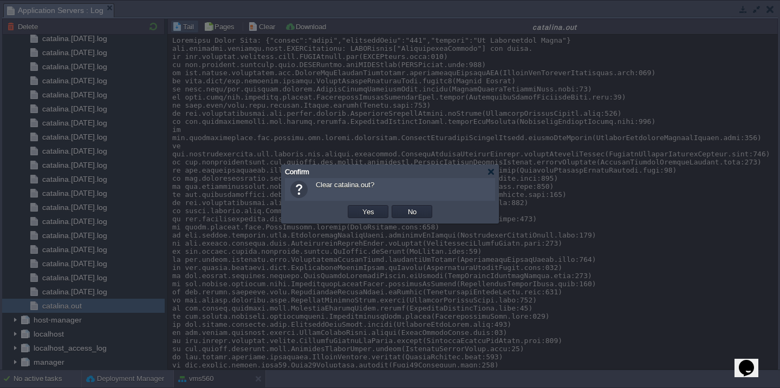
click at [359, 207] on button "Yes" at bounding box center [368, 212] width 18 height 10
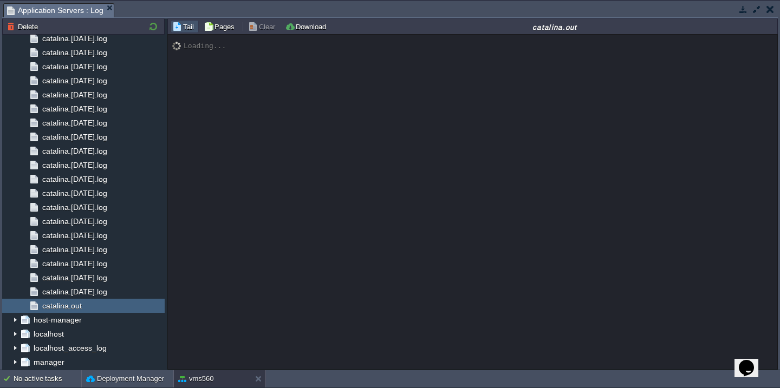
click at [756, 13] on button "button" at bounding box center [757, 9] width 10 height 10
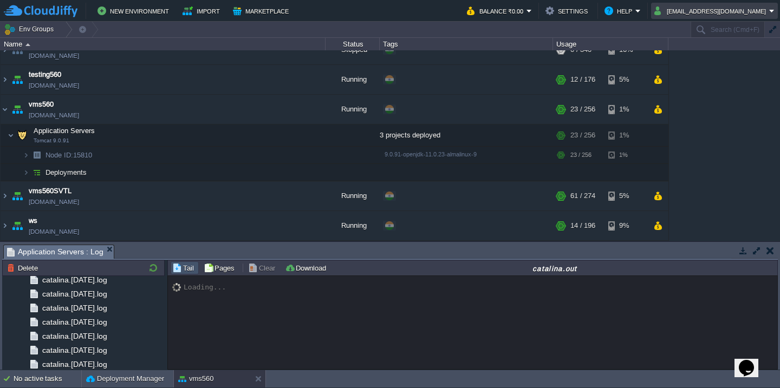
scroll to position [656, 0]
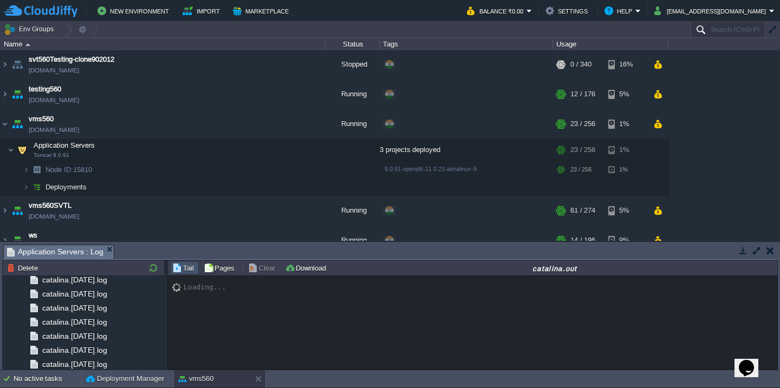
click at [737, 27] on input "Search (Cmd+F)" at bounding box center [727, 30] width 74 height 16
paste input "[TECHNICAL_ID]"
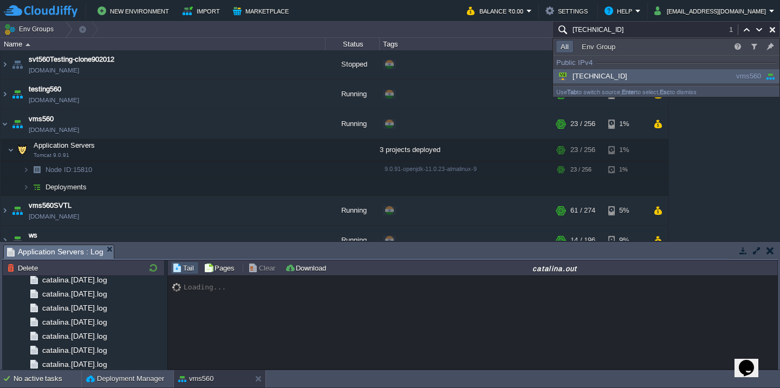
type input "[TECHNICAL_ID]"
click at [658, 80] on div "[TECHNICAL_ID]" at bounding box center [628, 76] width 145 height 12
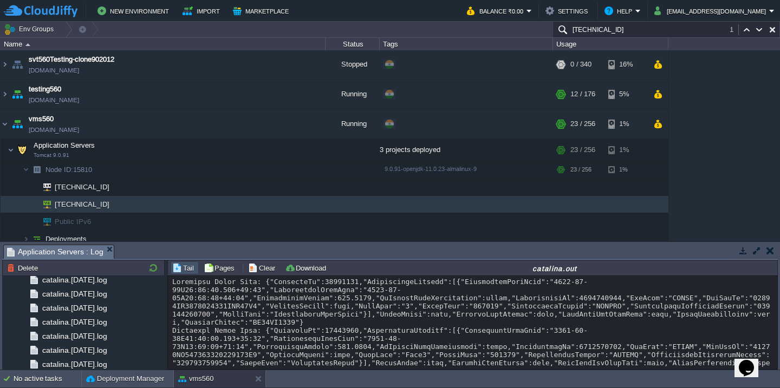
scroll to position [6820, 0]
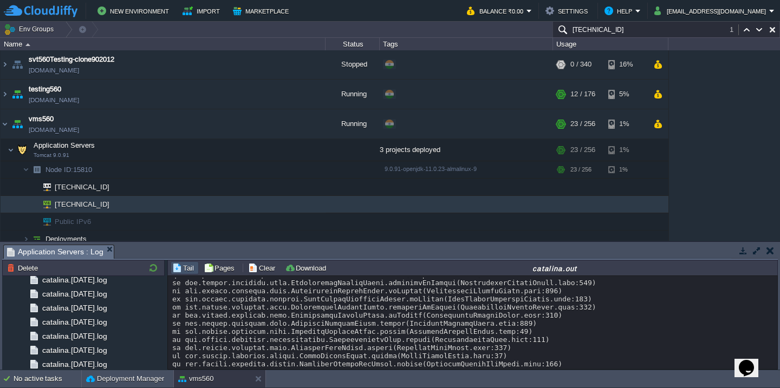
scroll to position [0, 0]
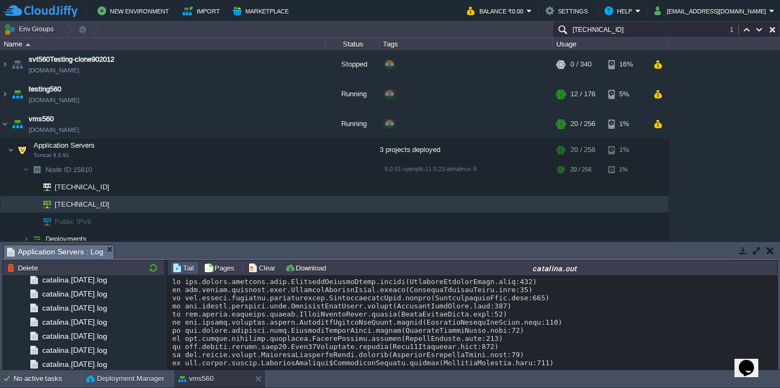
click at [753, 251] on button "button" at bounding box center [757, 251] width 10 height 10
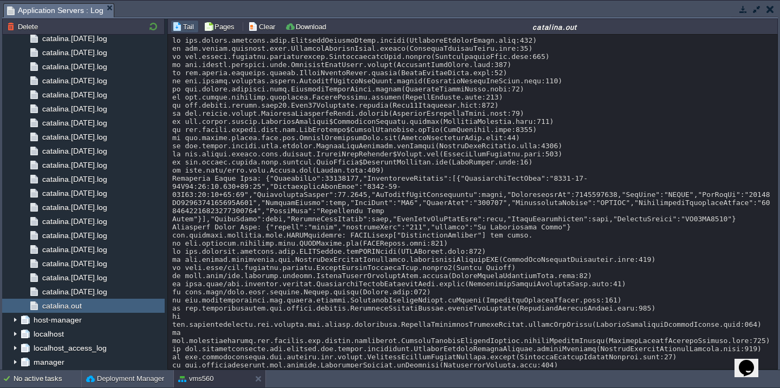
click at [248, 23] on button "Clear" at bounding box center [263, 27] width 30 height 10
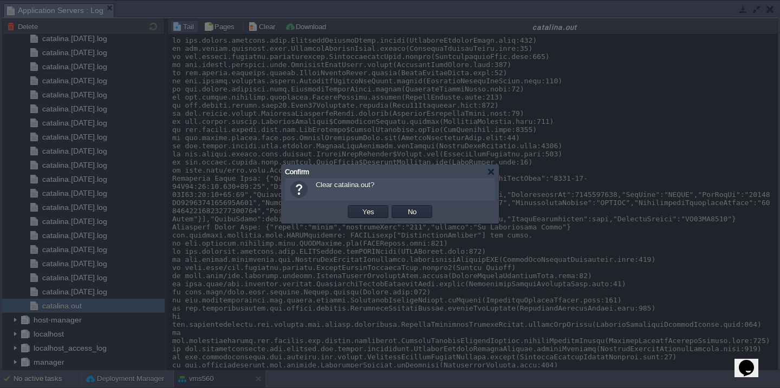
click at [359, 207] on button "Yes" at bounding box center [368, 212] width 18 height 10
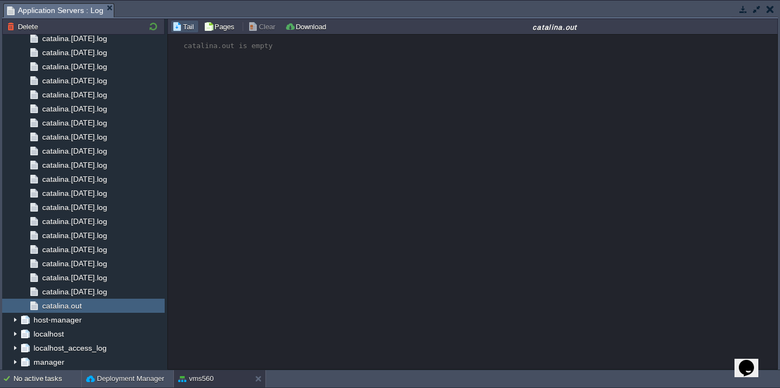
click at [367, 123] on div "catalina.out is empty" at bounding box center [472, 202] width 609 height 335
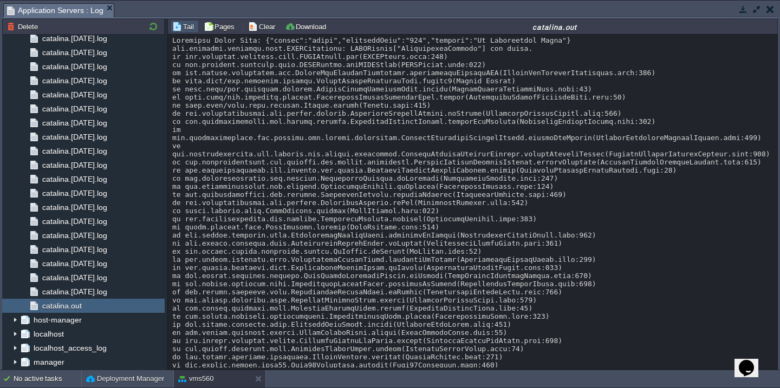
scroll to position [7447, 0]
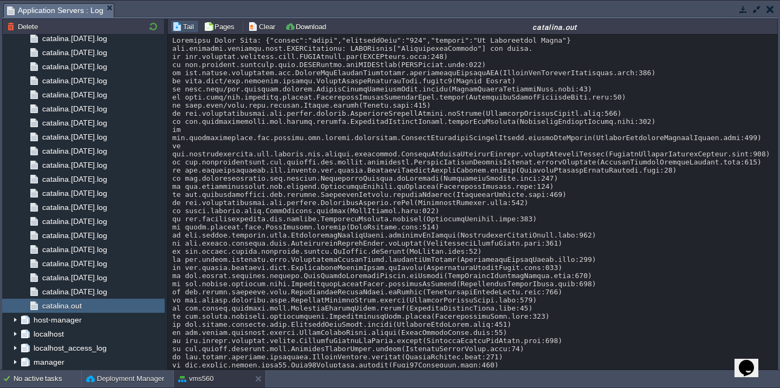
scroll to position [245, 0]
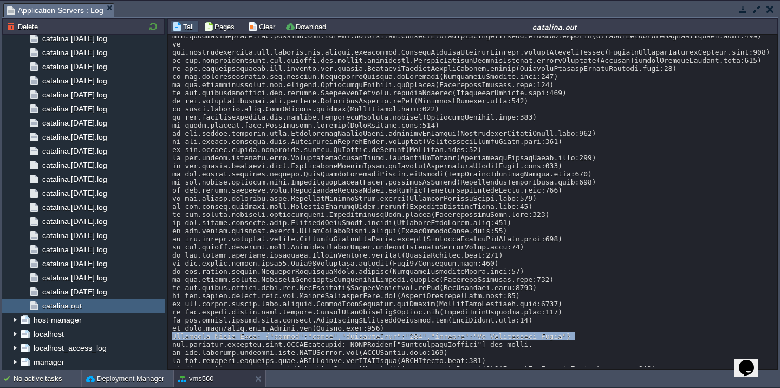
scroll to position [0, 0]
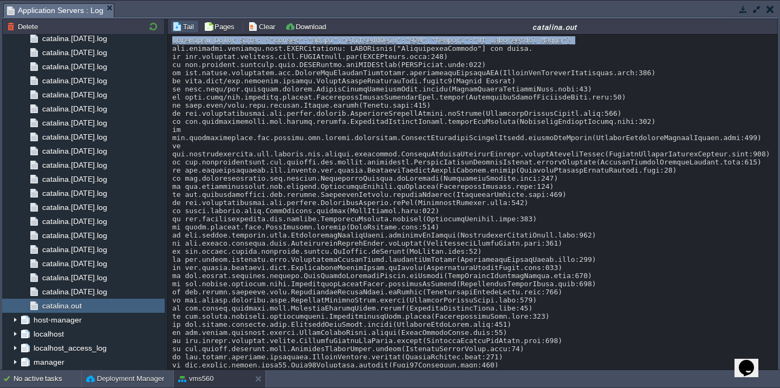
copy div "Decrypted Plain Text: {"status":"false","responseCode":"204","message":"No Tran…"
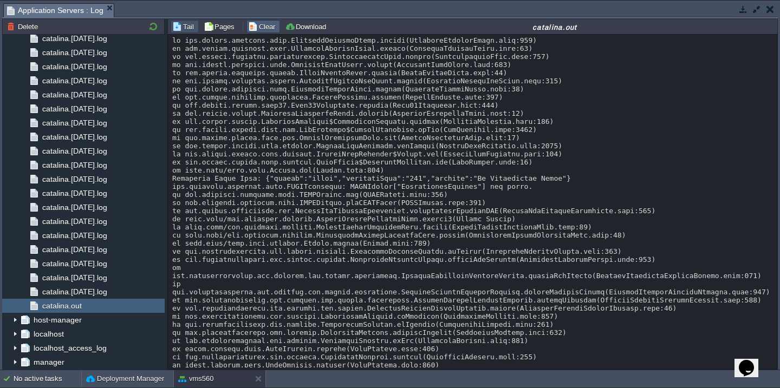
click at [264, 29] on button "Clear" at bounding box center [263, 27] width 30 height 10
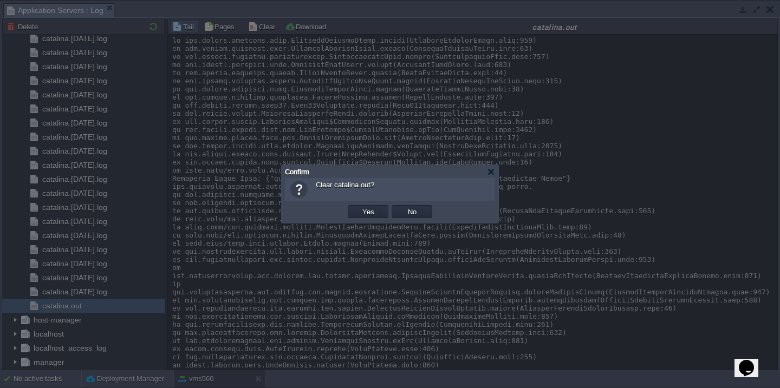
click at [359, 207] on button "Yes" at bounding box center [368, 212] width 18 height 10
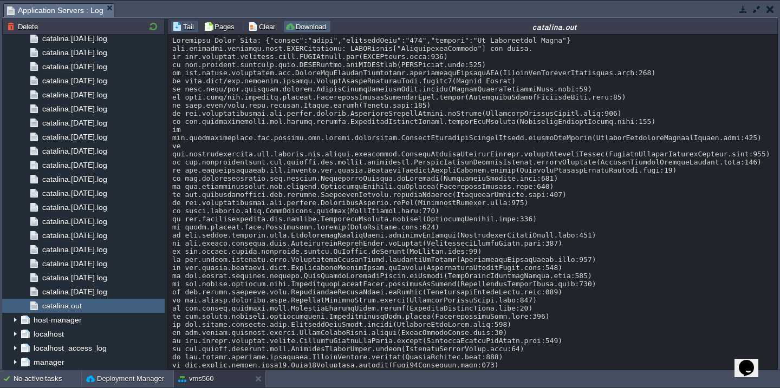
click at [314, 29] on button "Download" at bounding box center [307, 27] width 44 height 10
click at [258, 26] on button "Clear" at bounding box center [263, 27] width 30 height 10
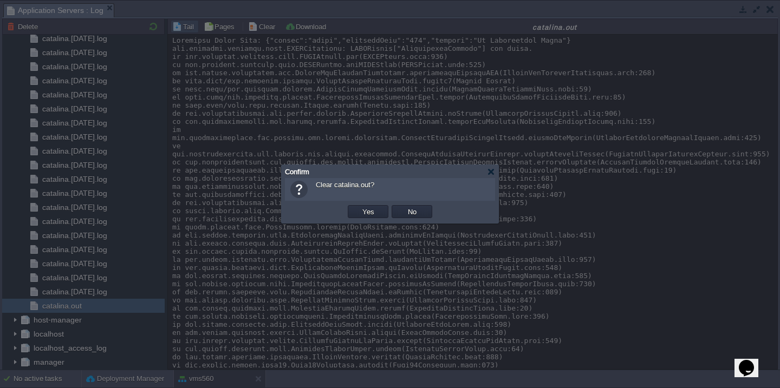
click at [359, 207] on button "Yes" at bounding box center [368, 212] width 18 height 10
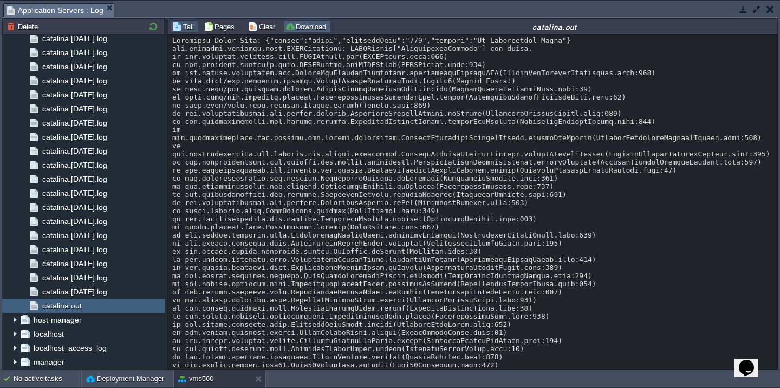
click at [315, 25] on button "Download" at bounding box center [307, 27] width 44 height 10
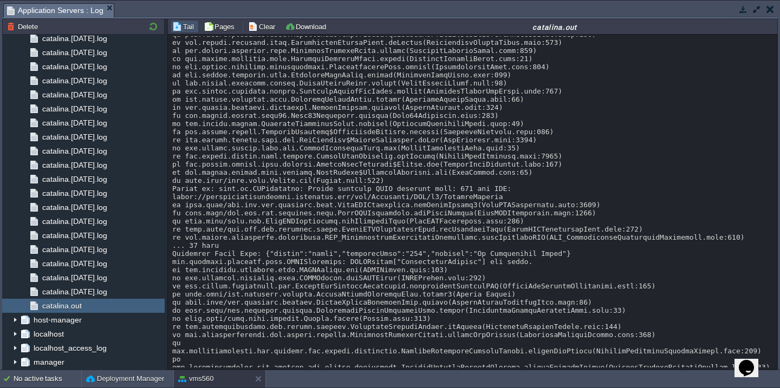
scroll to position [1956, 0]
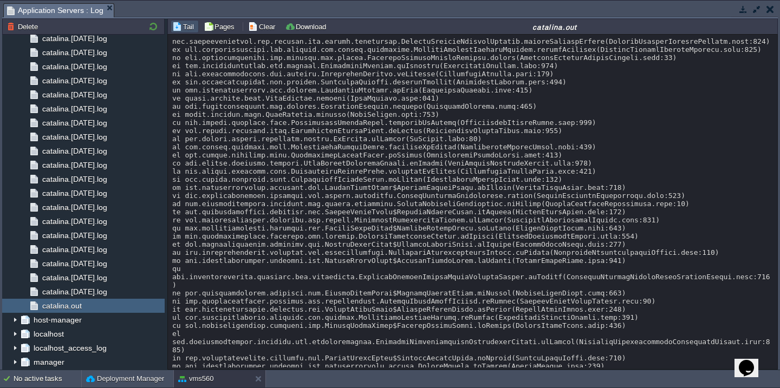
scroll to position [819, 0]
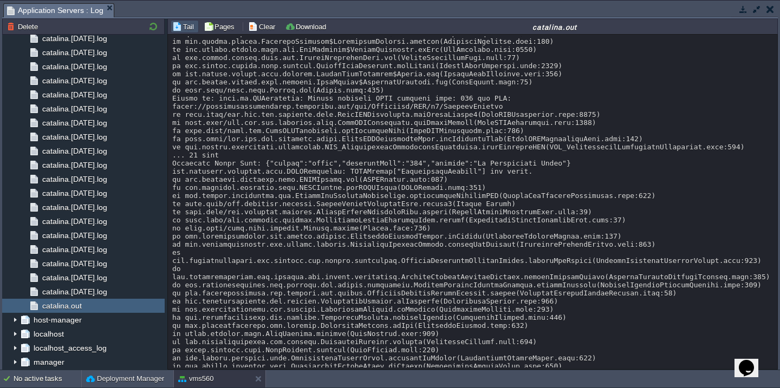
scroll to position [811, 0]
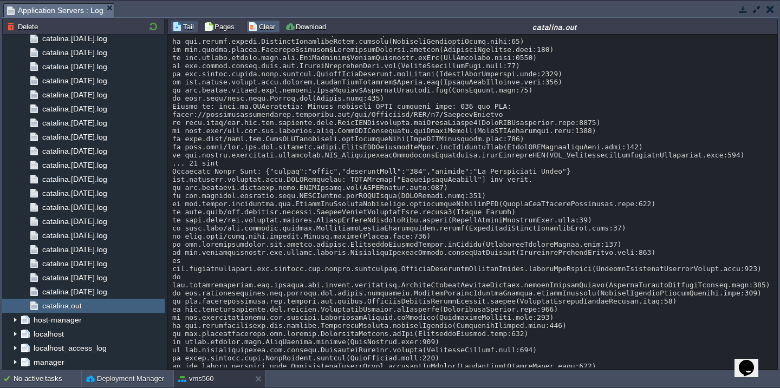
click at [258, 27] on button "Clear" at bounding box center [263, 27] width 30 height 10
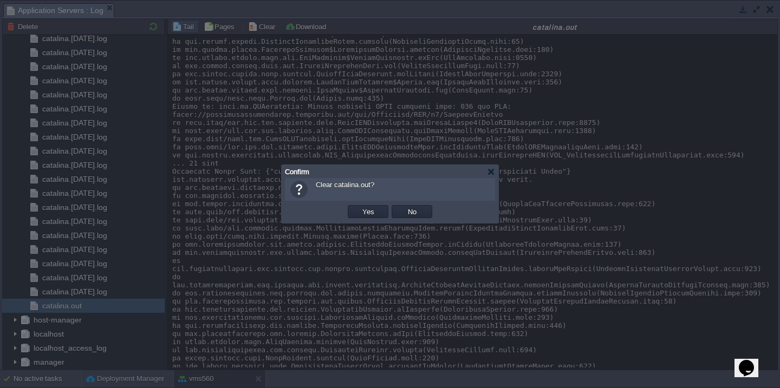
click at [359, 207] on button "Yes" at bounding box center [368, 212] width 18 height 10
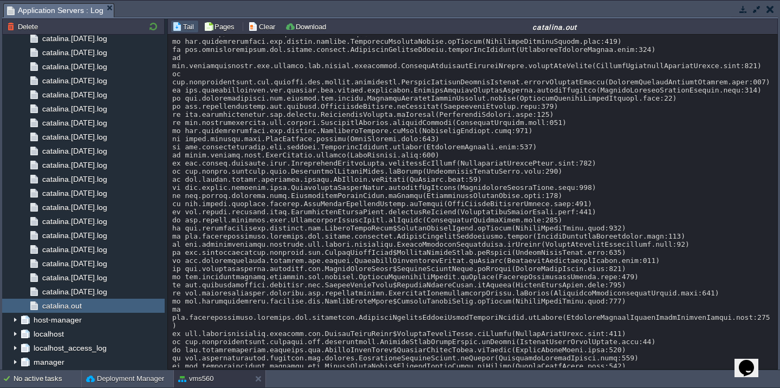
scroll to position [0, 0]
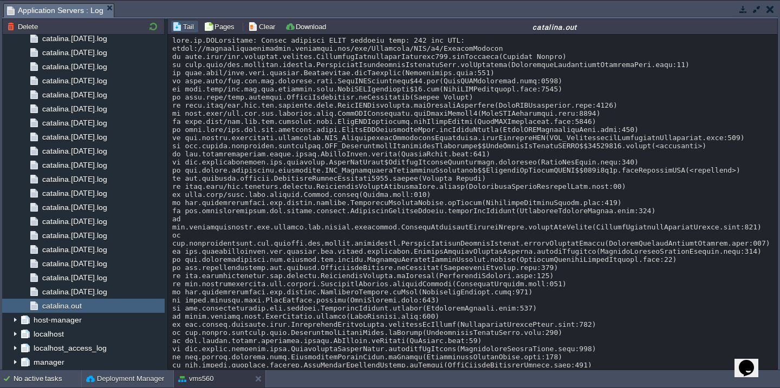
copy div "271"
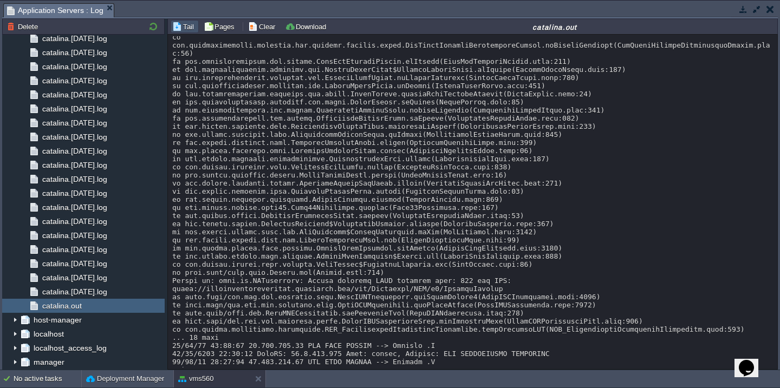
scroll to position [698, 0]
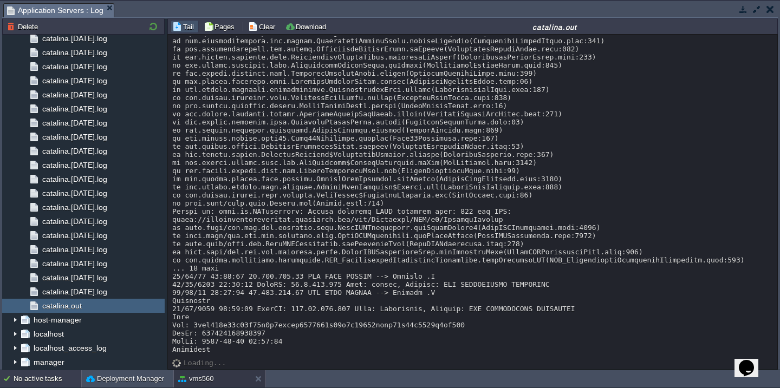
click at [31, 384] on div "No active tasks" at bounding box center [48, 378] width 68 height 17
